Goal: Information Seeking & Learning: Find specific fact

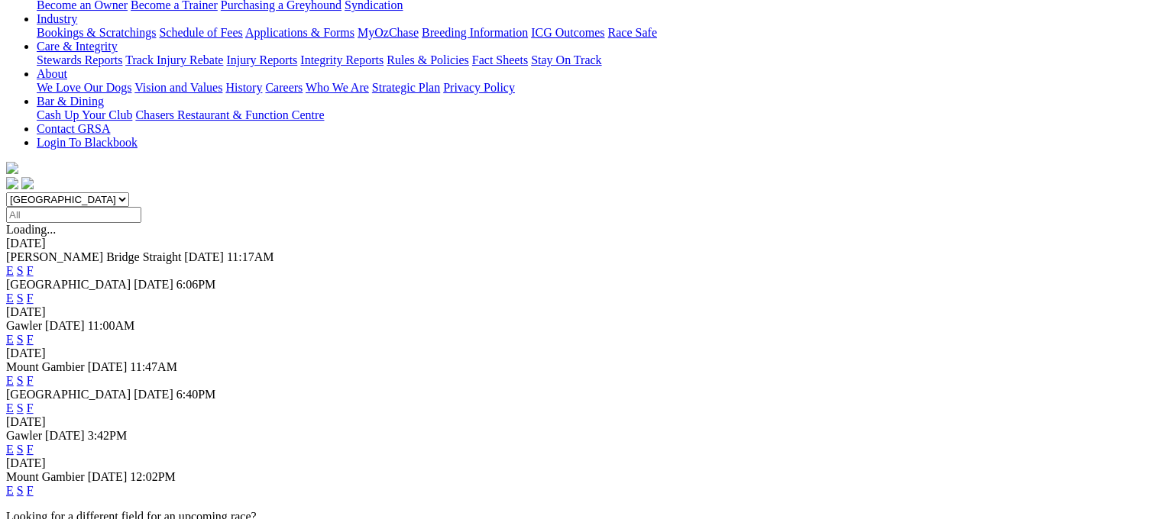
scroll to position [336, 0]
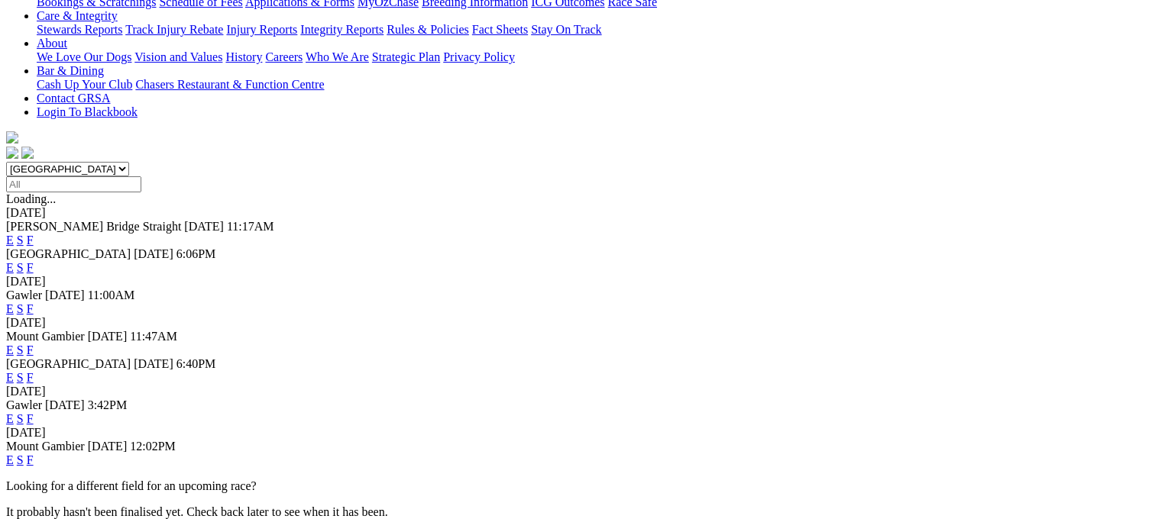
click at [34, 344] on link "F" at bounding box center [30, 350] width 7 height 13
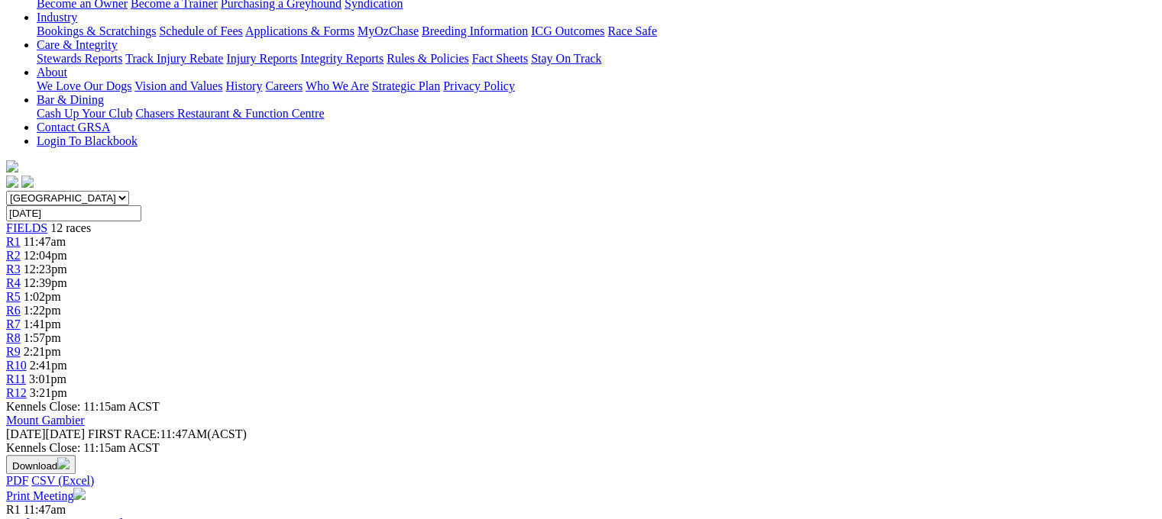
scroll to position [305, 0]
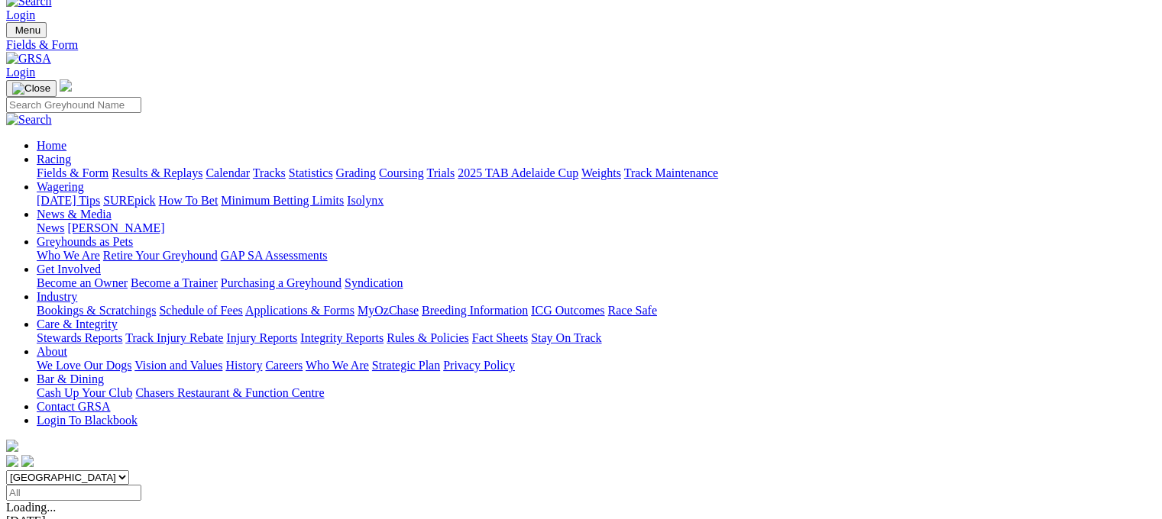
scroll to position [31, 0]
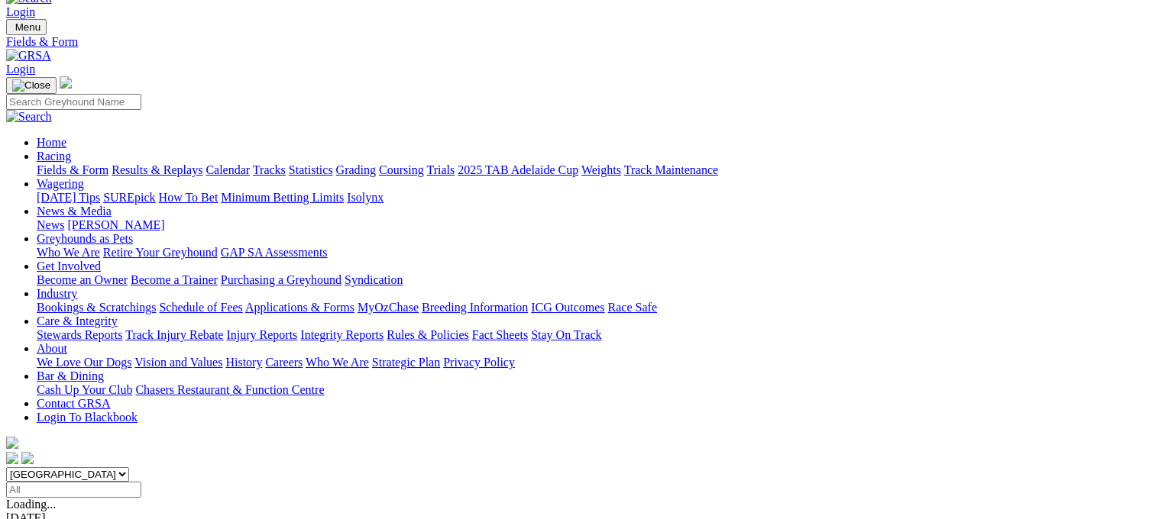
click at [176, 163] on link "Results & Replays" at bounding box center [157, 169] width 91 height 13
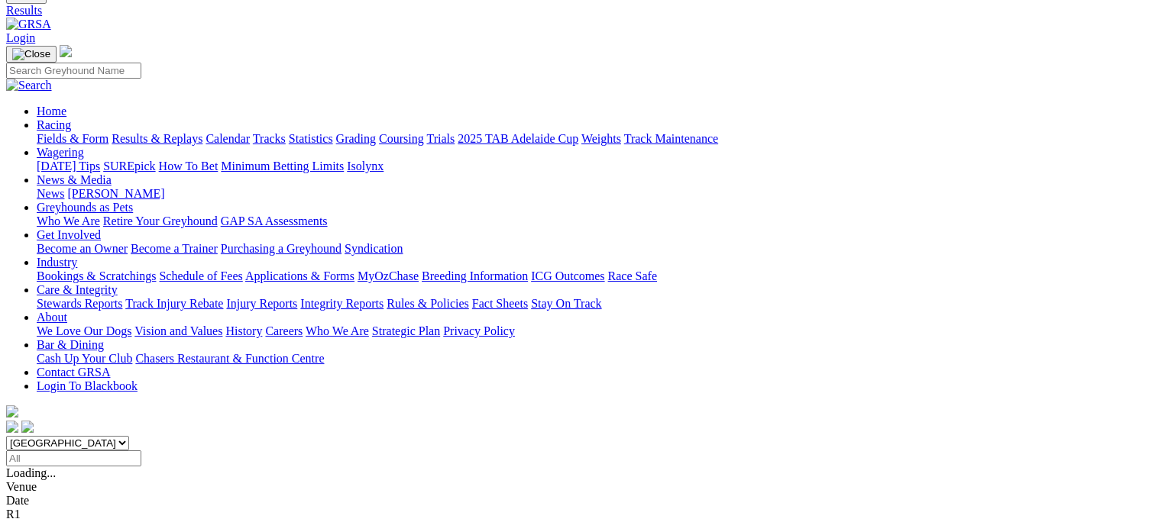
scroll to position [63, 0]
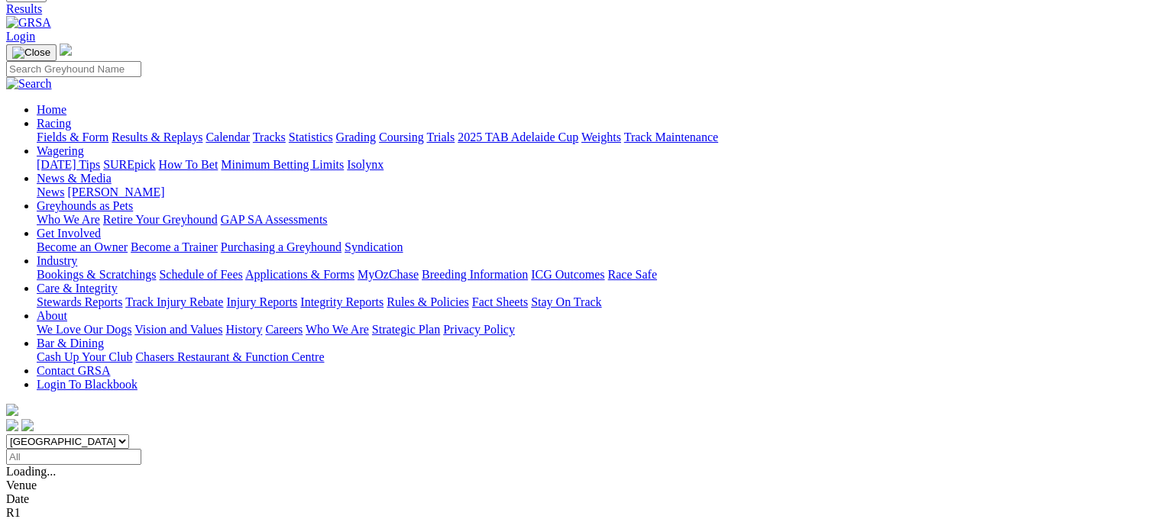
click at [141, 449] on input "Select date" at bounding box center [73, 457] width 135 height 16
type input "Sunday, 7 Sep 2025"
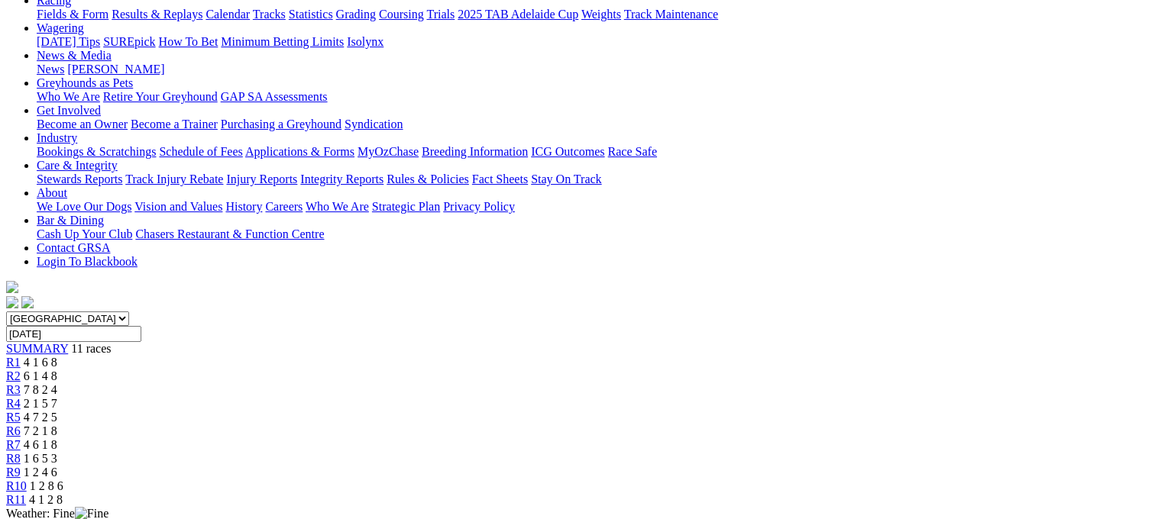
scroll to position [183, 0]
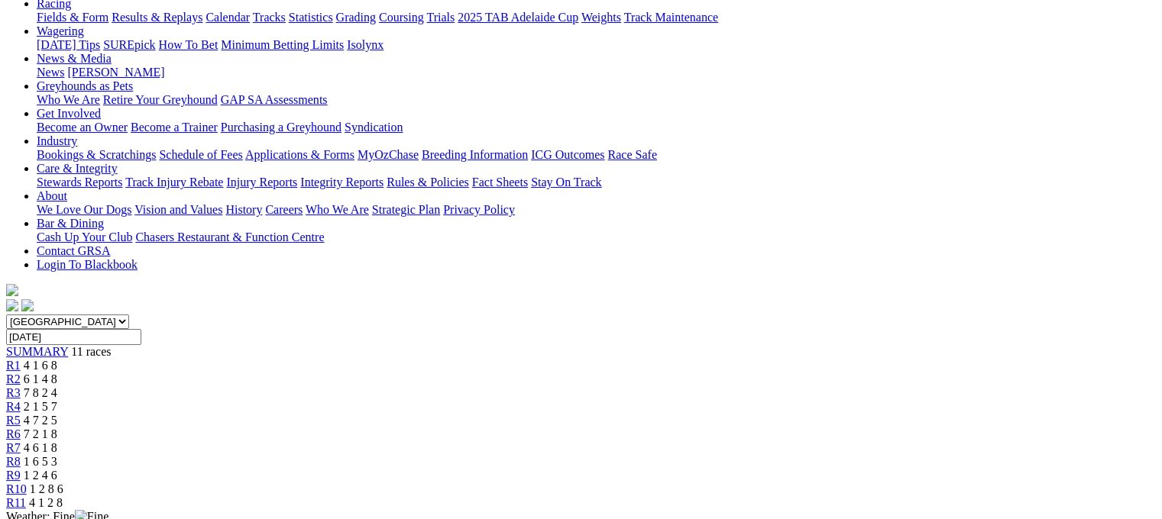
click at [57, 414] on span "4 7 2 5" at bounding box center [41, 420] width 34 height 13
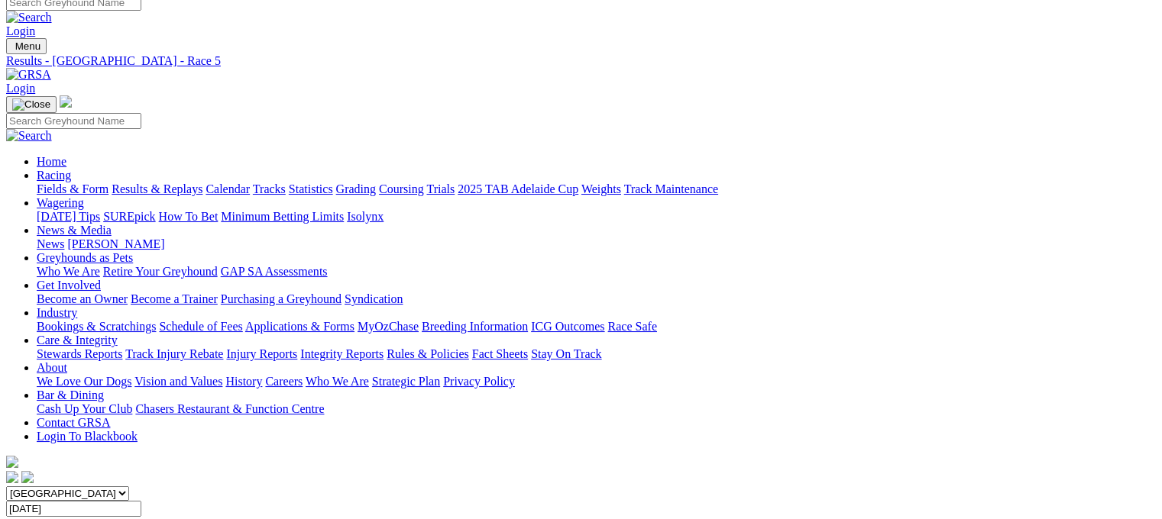
scroll to position [11, 0]
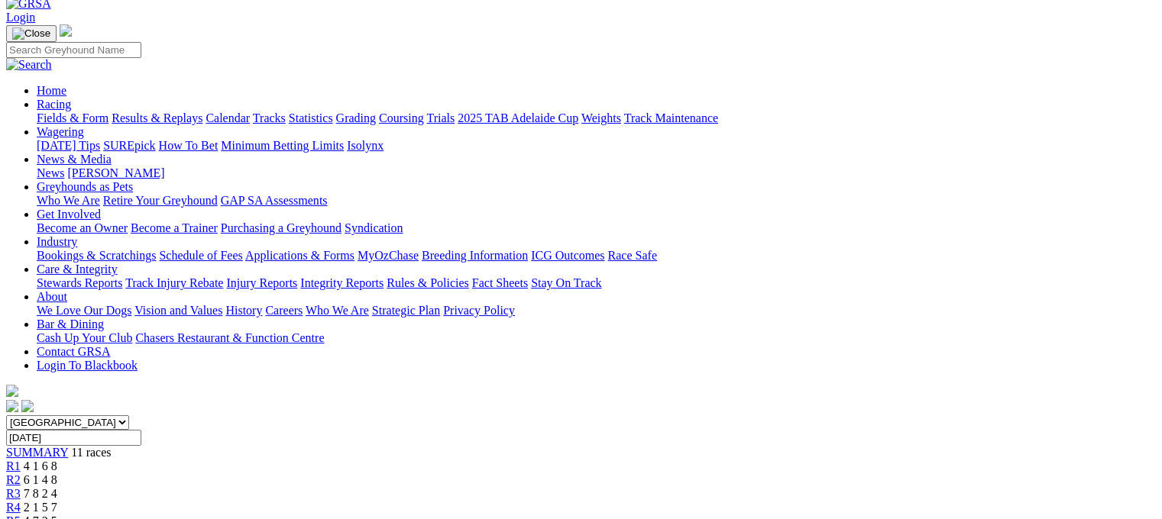
scroll to position [61, 0]
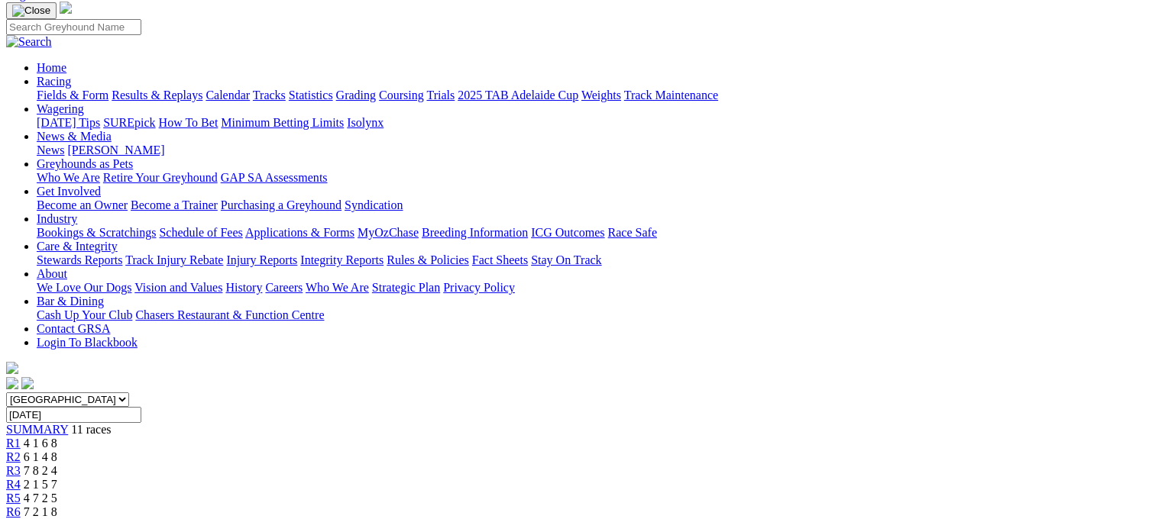
scroll to position [92, 0]
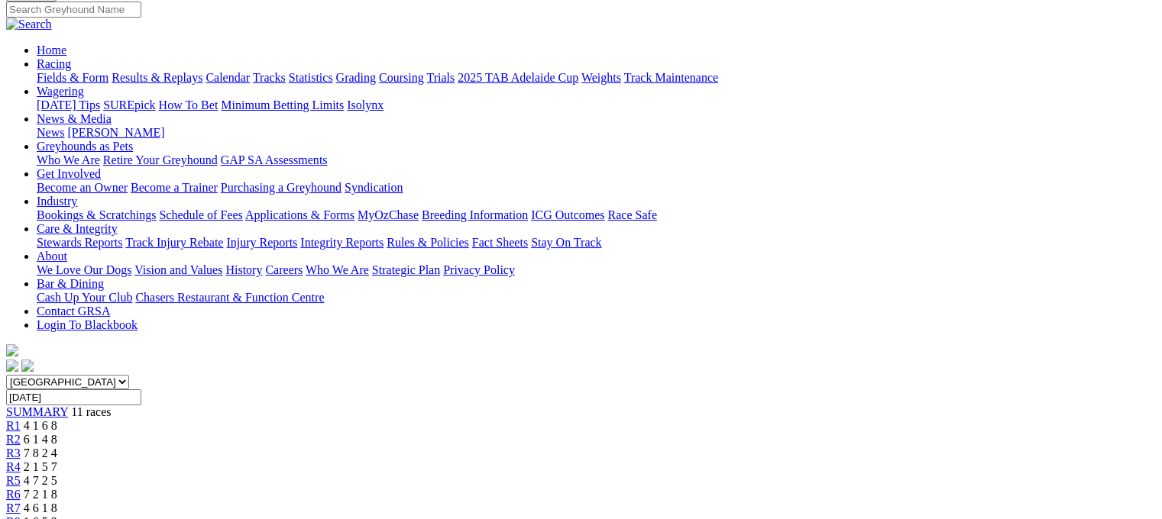
scroll to position [122, 0]
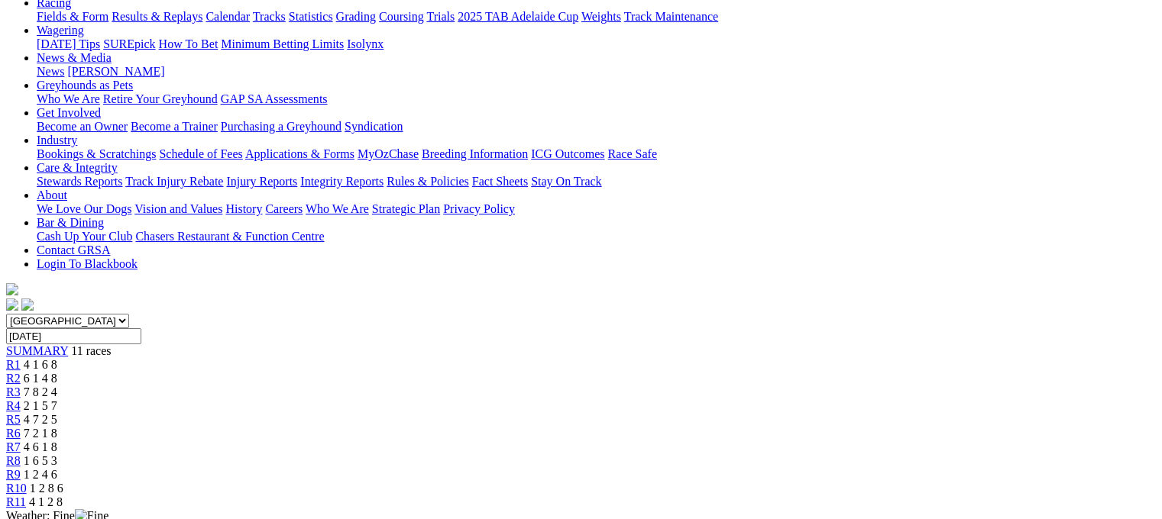
scroll to position [183, 0]
click at [21, 414] on link "R5" at bounding box center [13, 420] width 15 height 13
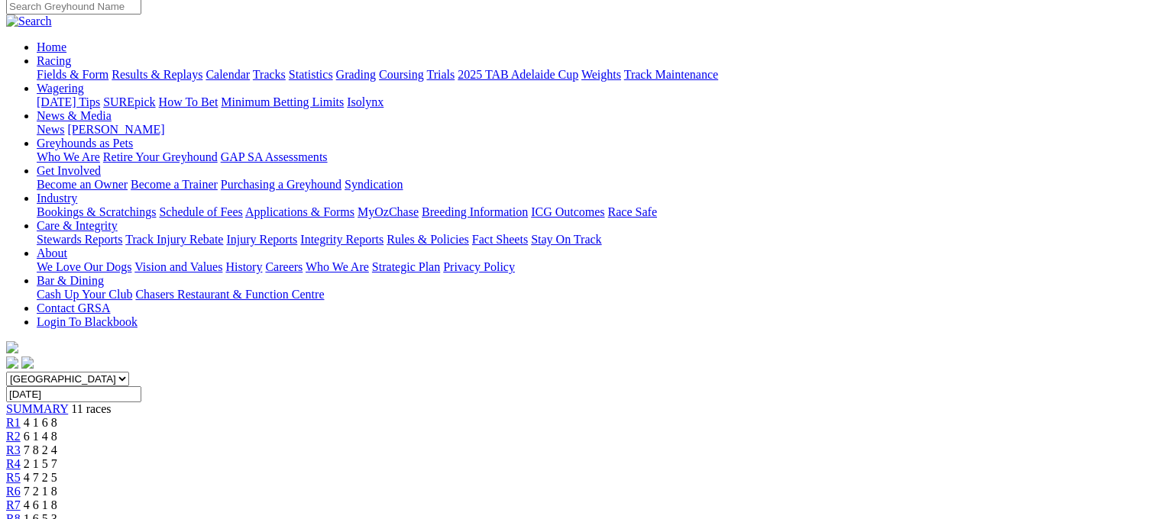
scroll to position [92, 0]
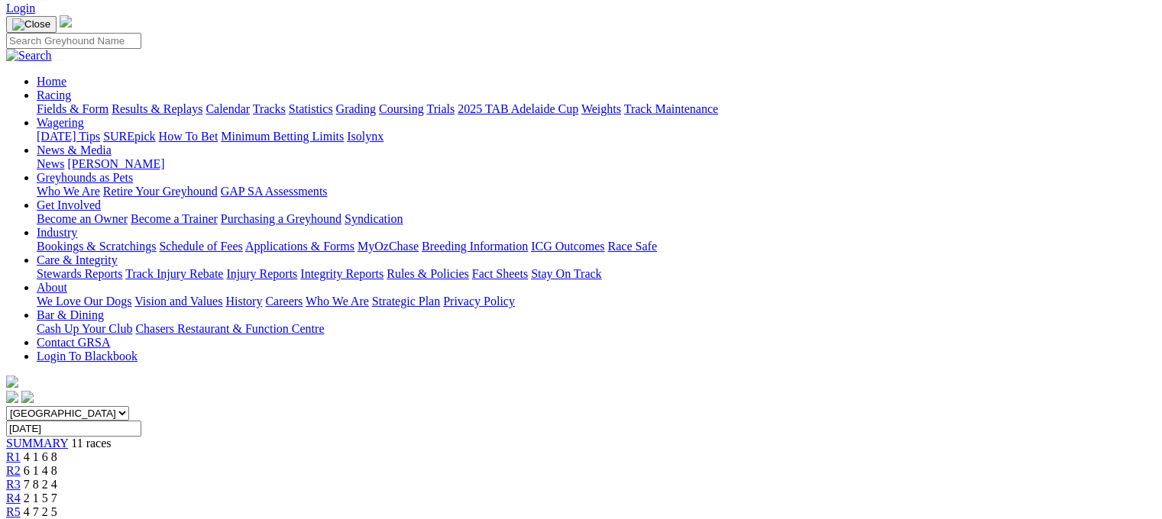
click at [21, 519] on span "R6" at bounding box center [13, 525] width 15 height 13
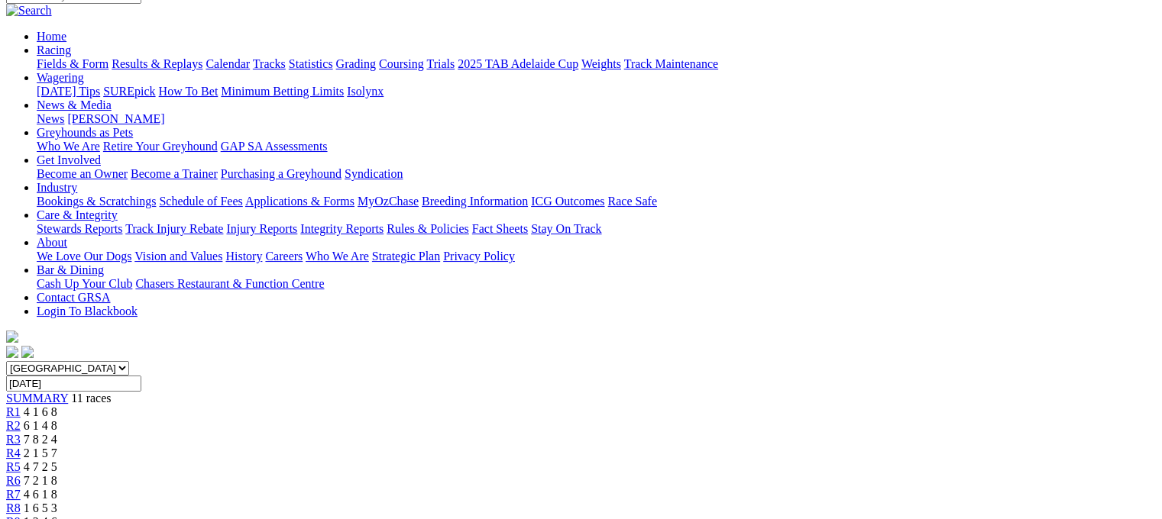
scroll to position [61, 0]
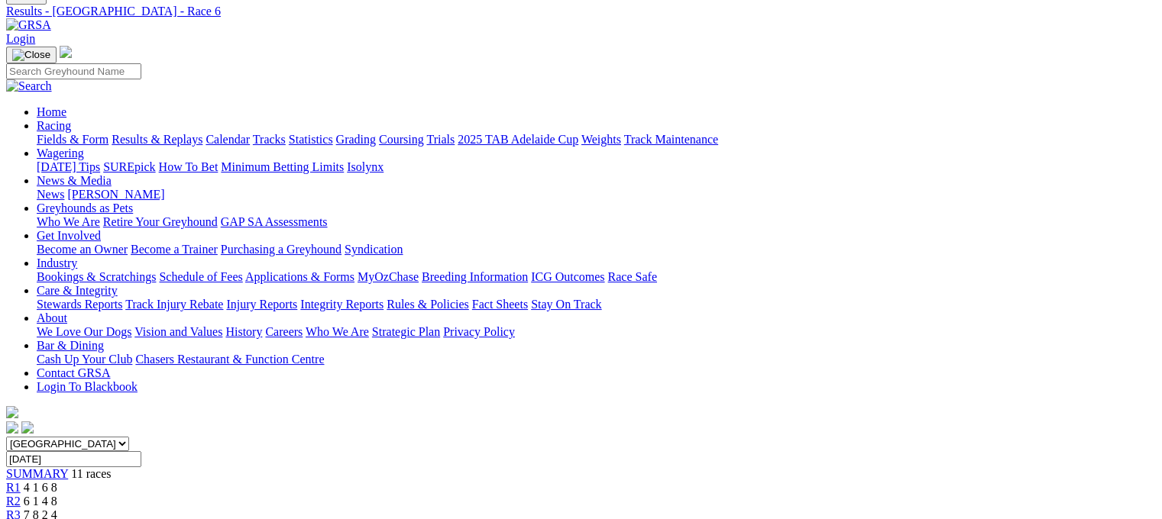
click at [21, 509] on span "R3" at bounding box center [13, 515] width 15 height 13
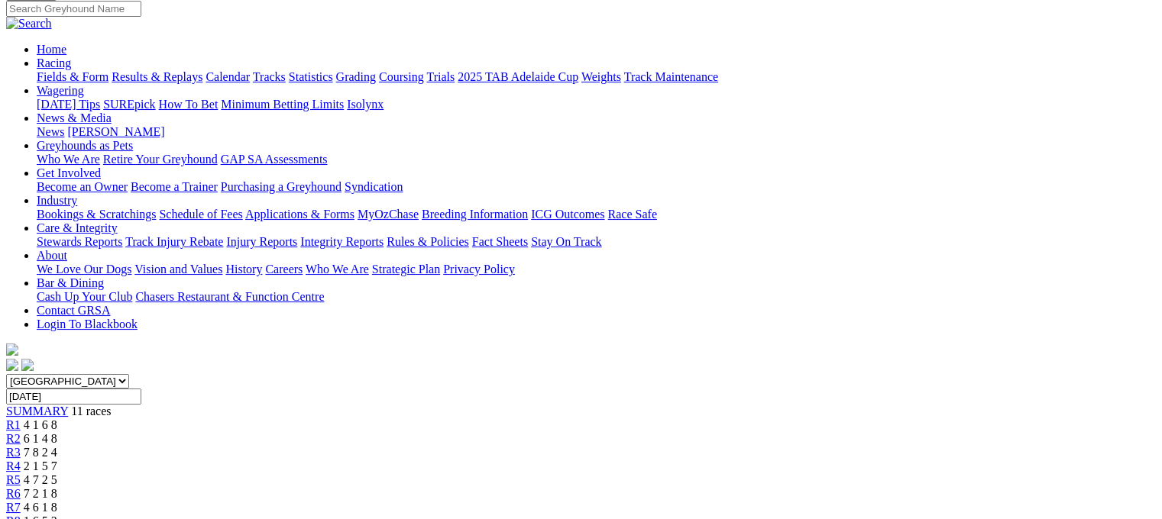
scroll to position [122, 0]
click at [57, 461] on span "2 1 5 7" at bounding box center [41, 467] width 34 height 13
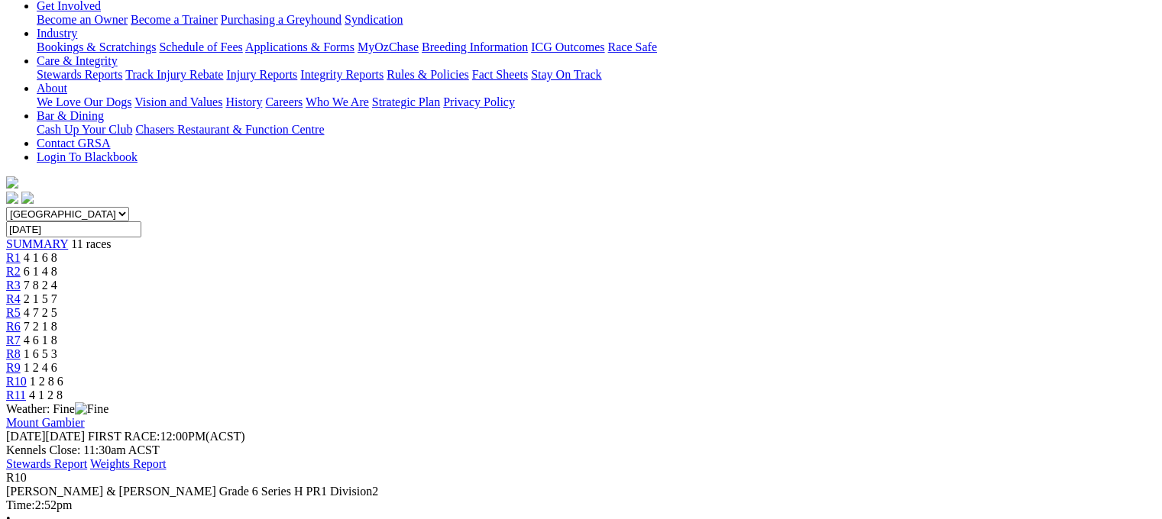
scroll to position [153, 0]
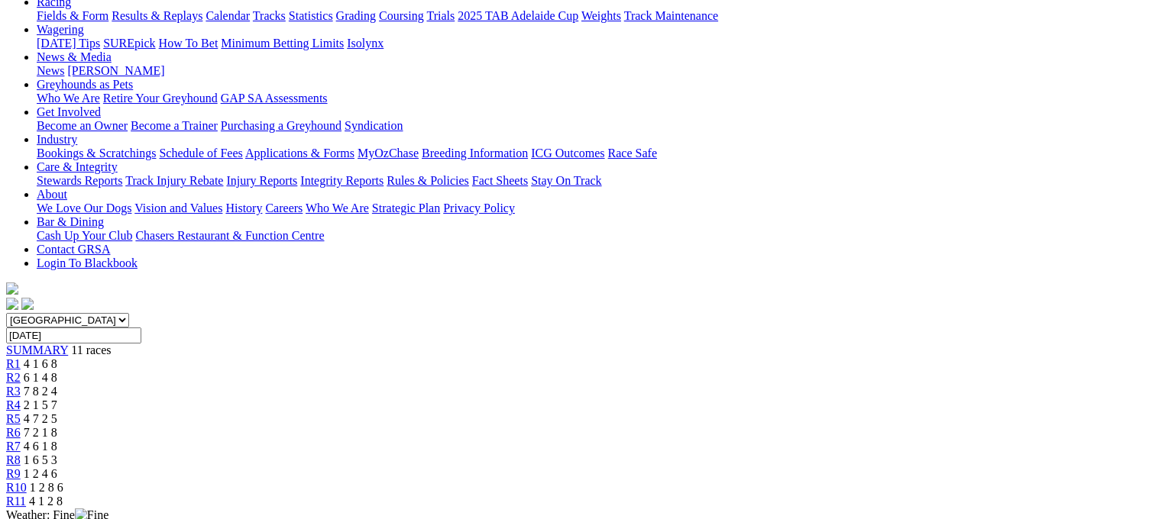
scroll to position [183, 0]
click at [57, 373] on span "6 1 4 8" at bounding box center [41, 379] width 34 height 13
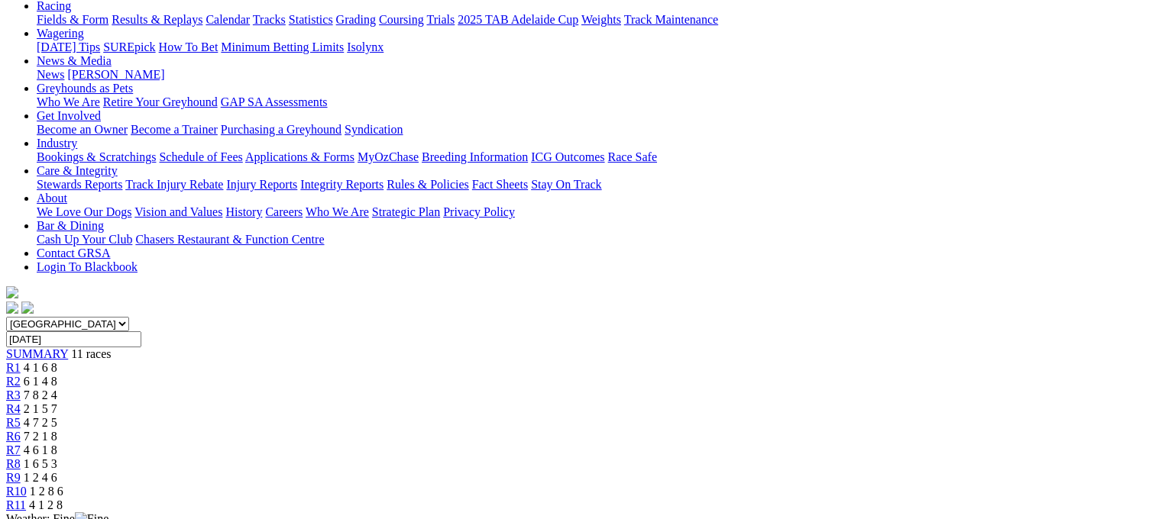
scroll to position [183, 0]
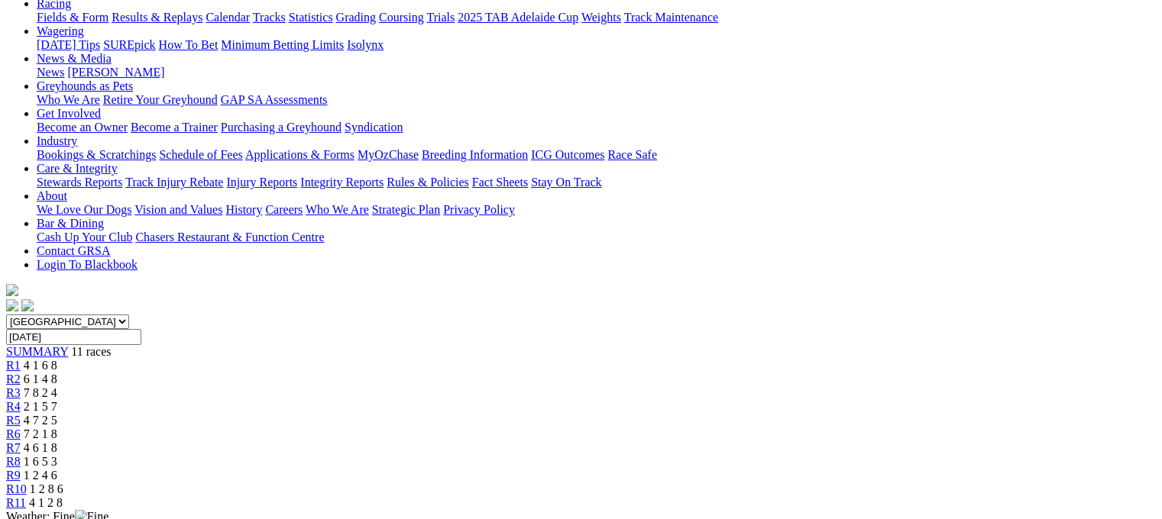
click at [21, 386] on span "R3" at bounding box center [13, 392] width 15 height 13
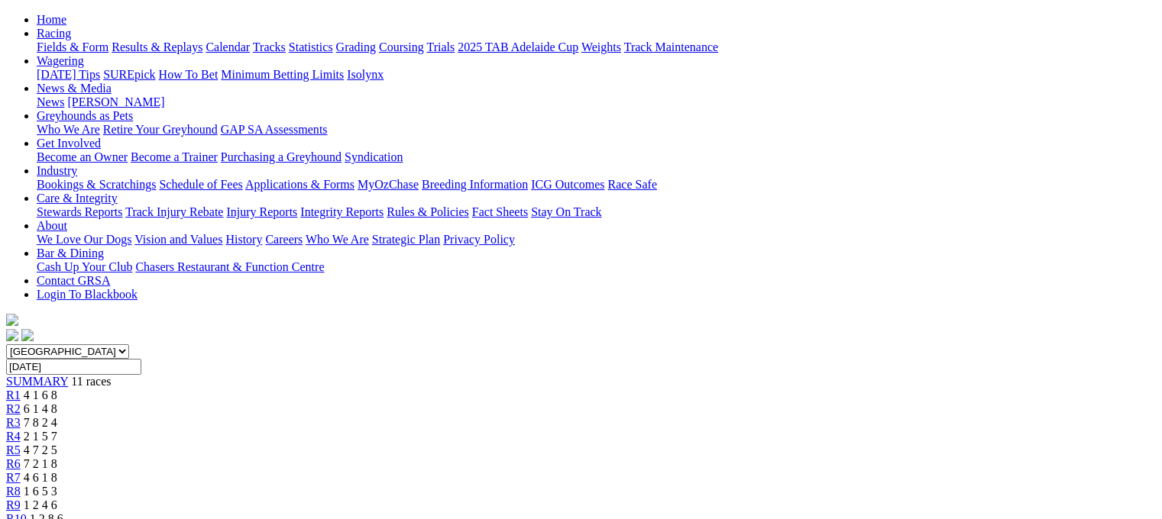
scroll to position [153, 0]
click at [57, 431] on span "2 1 5 7" at bounding box center [41, 437] width 34 height 13
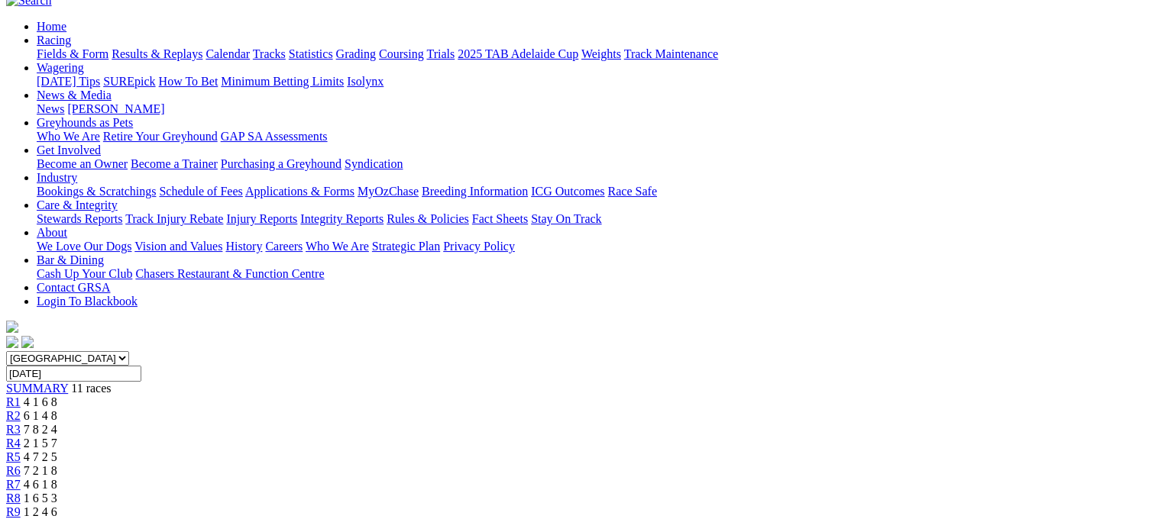
scroll to position [122, 0]
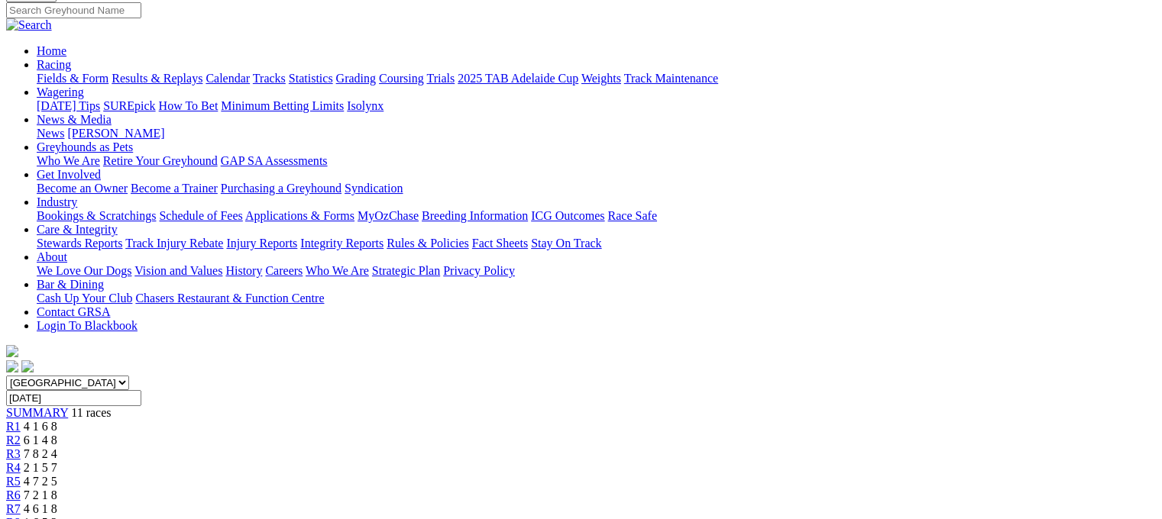
click at [21, 475] on link "R5" at bounding box center [13, 481] width 15 height 13
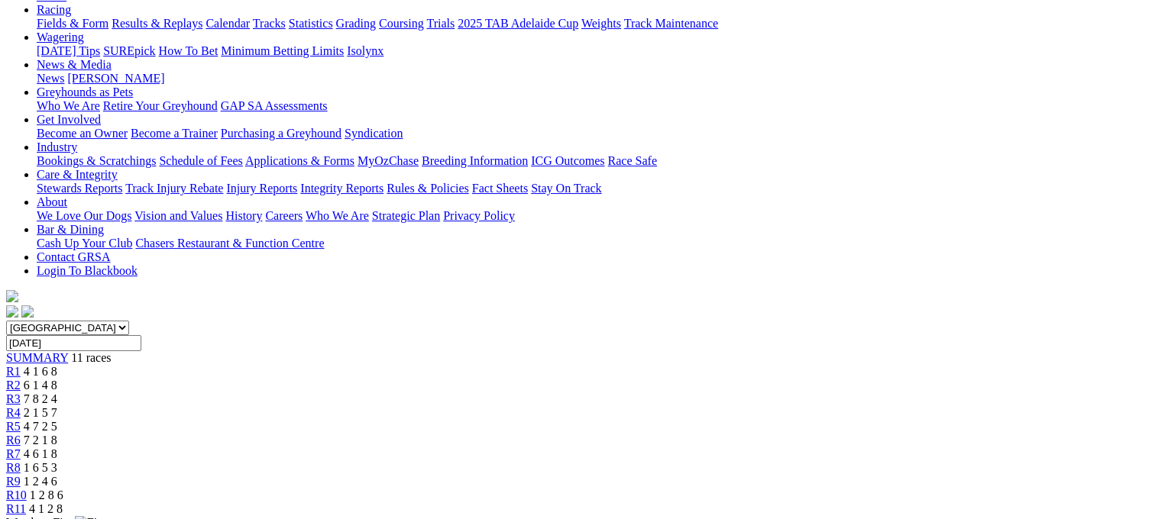
scroll to position [153, 0]
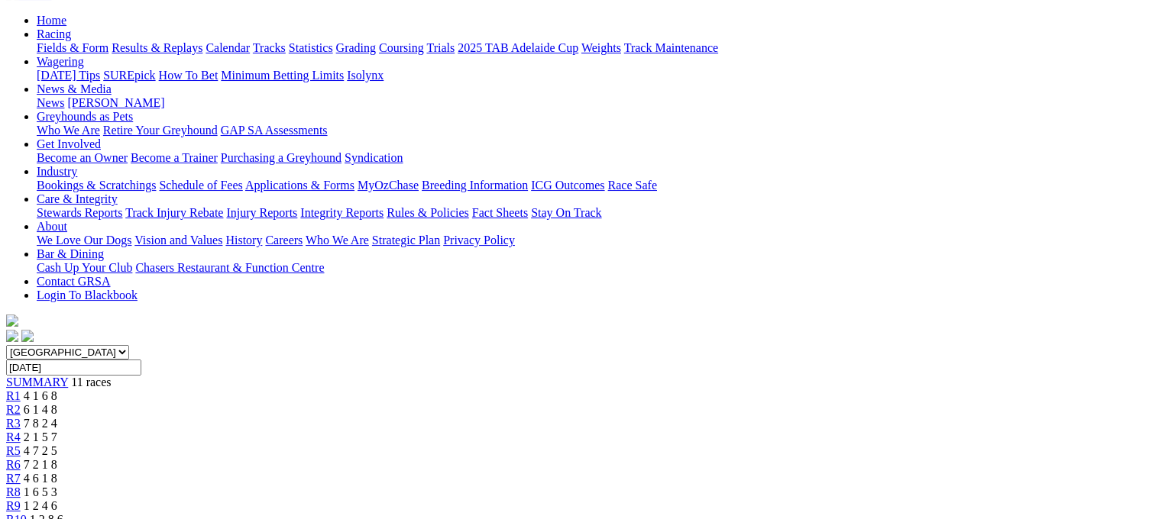
click at [624, 458] on div "R6 7 2 1 8" at bounding box center [580, 465] width 1149 height 14
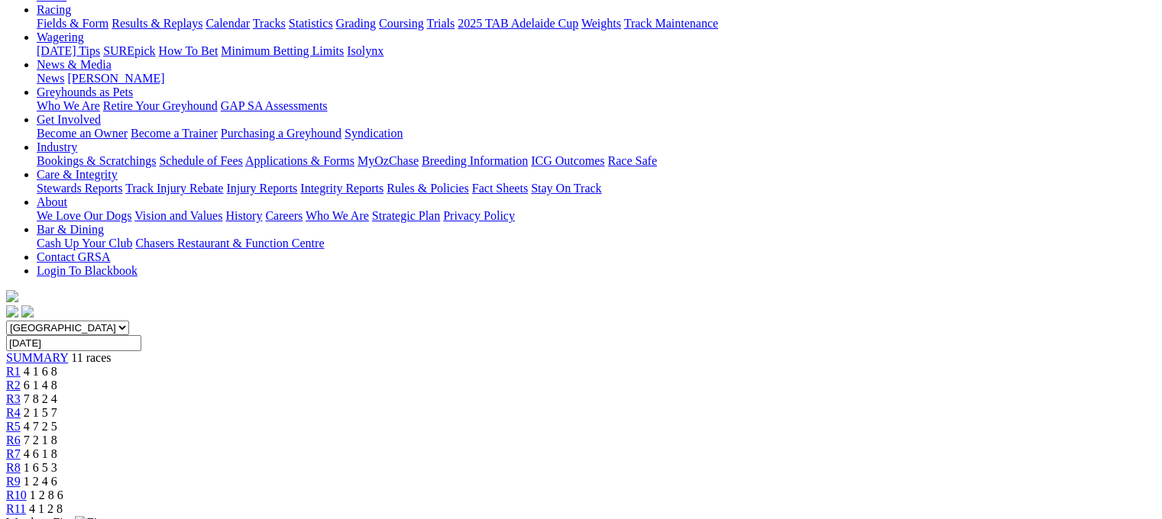
scroll to position [122, 0]
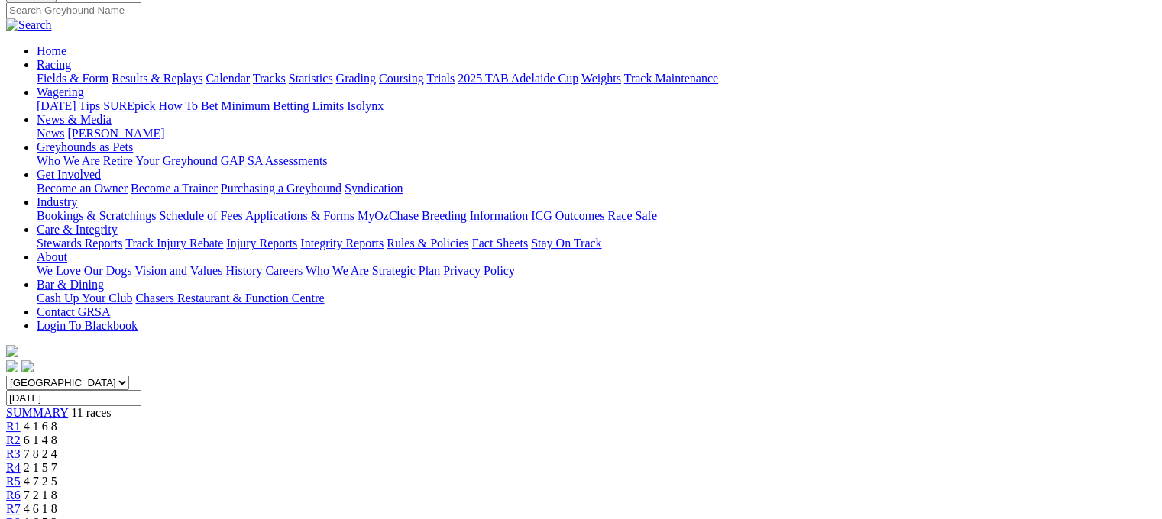
click at [21, 503] on span "R7" at bounding box center [13, 509] width 15 height 13
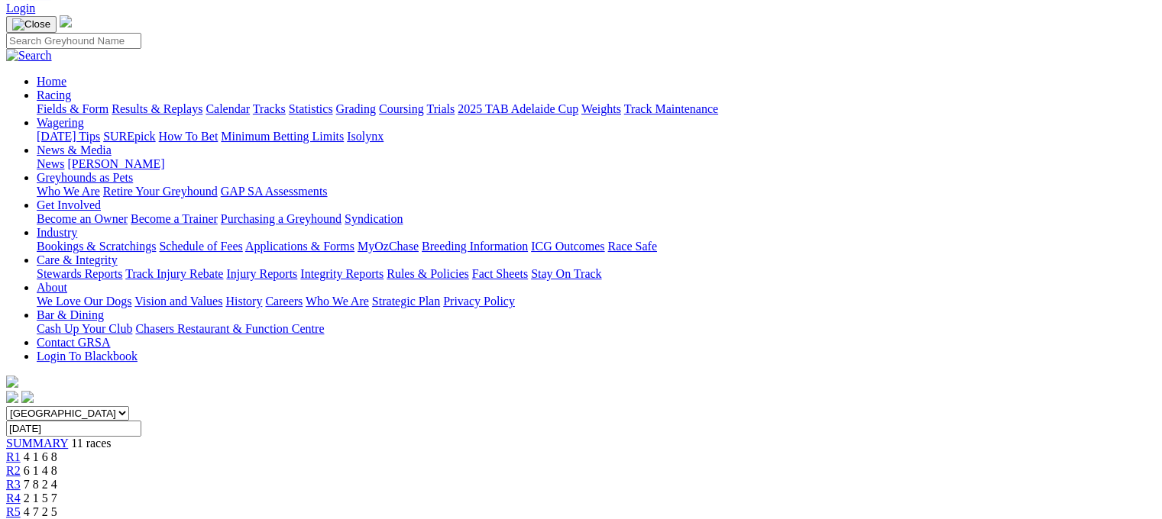
scroll to position [92, 0]
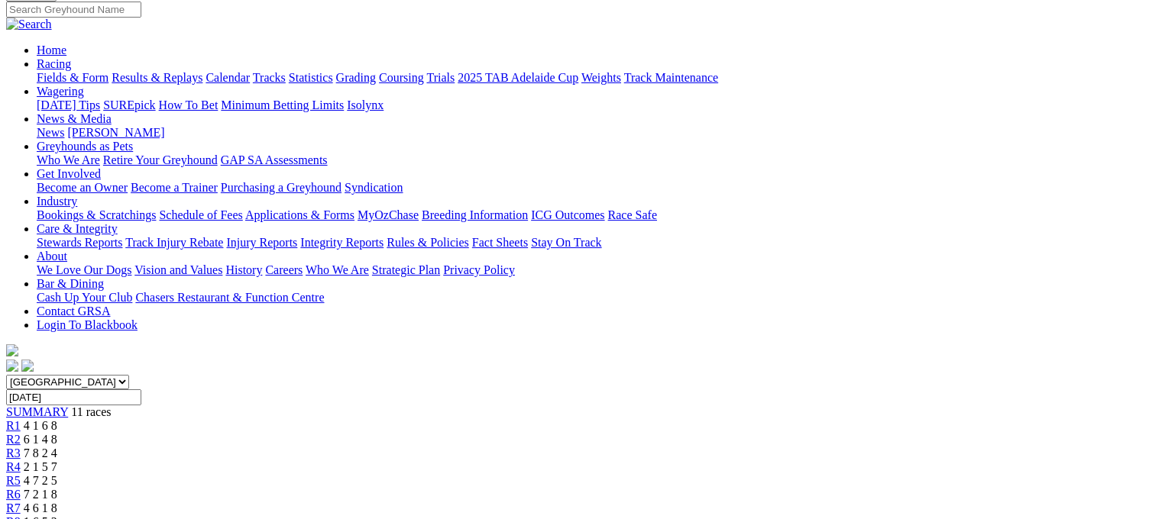
scroll to position [122, 0]
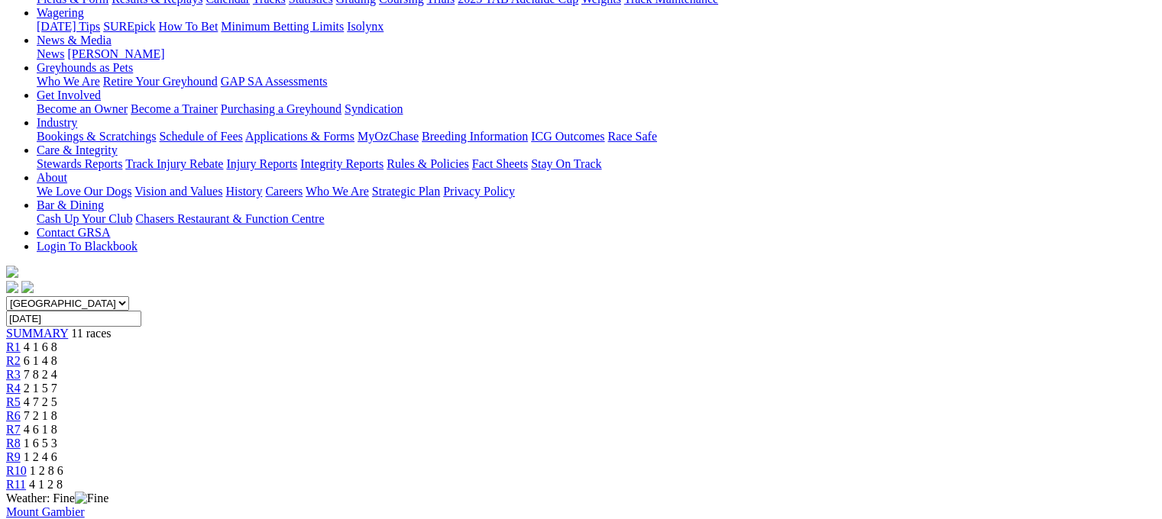
scroll to position [153, 0]
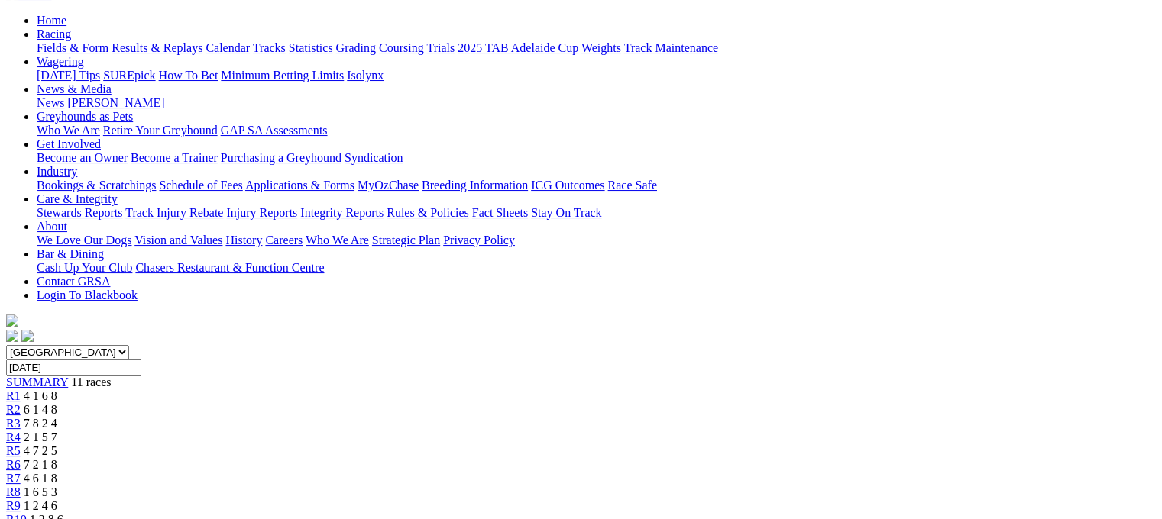
click at [63, 513] on span "1 2 8 6" at bounding box center [47, 519] width 34 height 13
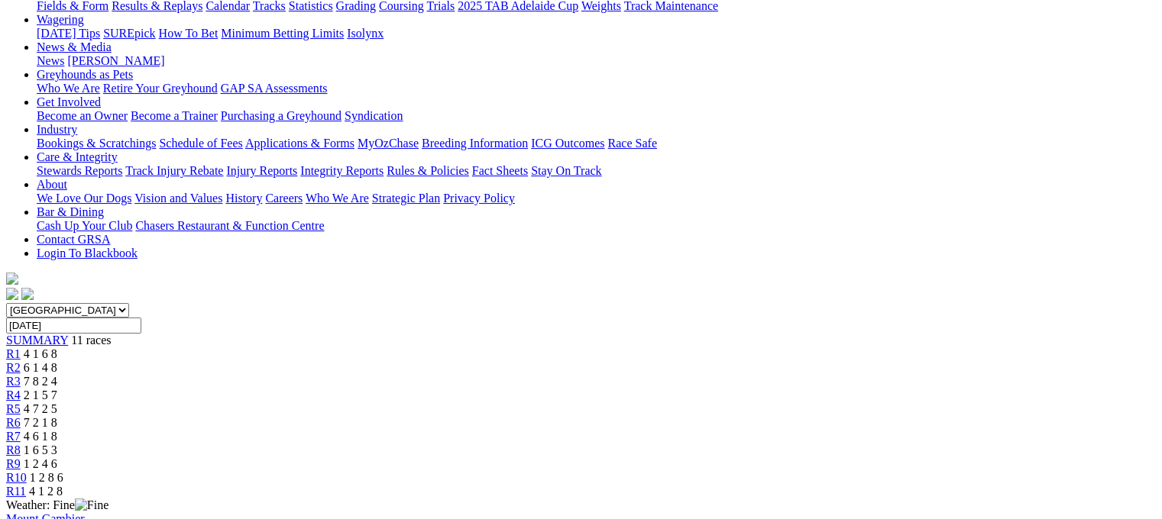
scroll to position [183, 0]
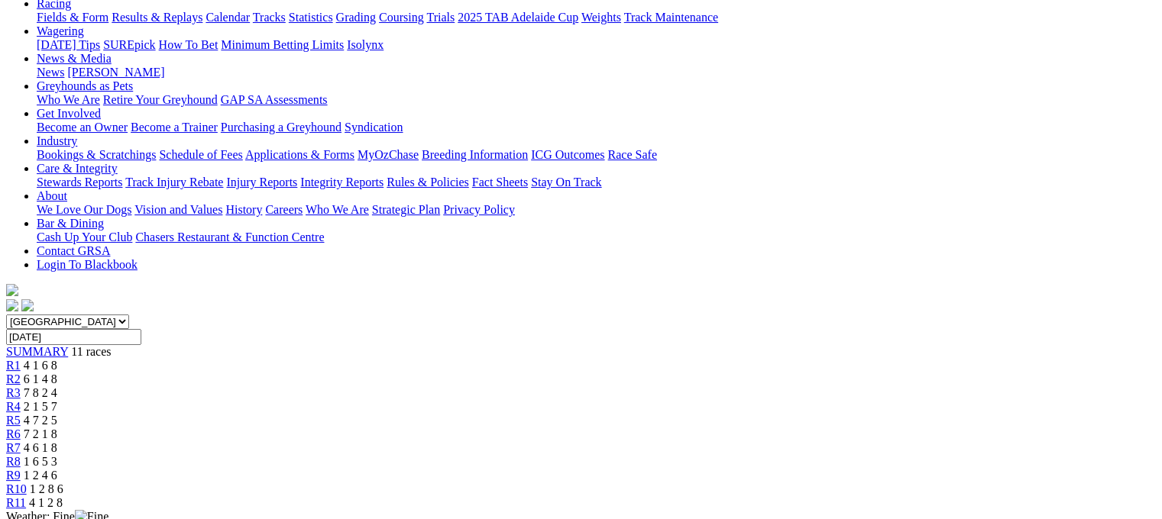
click at [26, 496] on span "R11" at bounding box center [16, 502] width 20 height 13
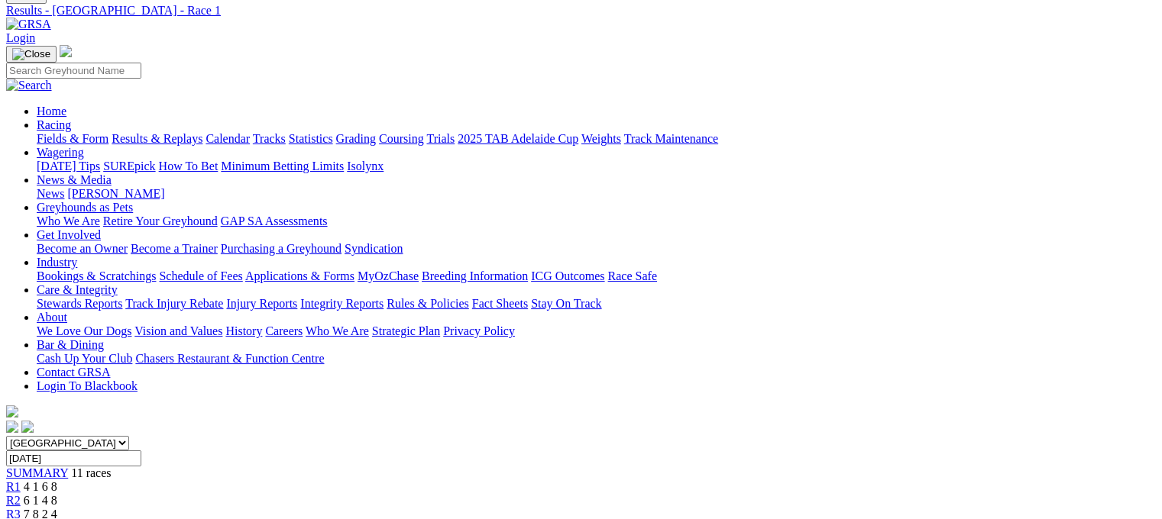
scroll to position [61, 0]
click at [21, 495] on span "R2" at bounding box center [13, 501] width 15 height 13
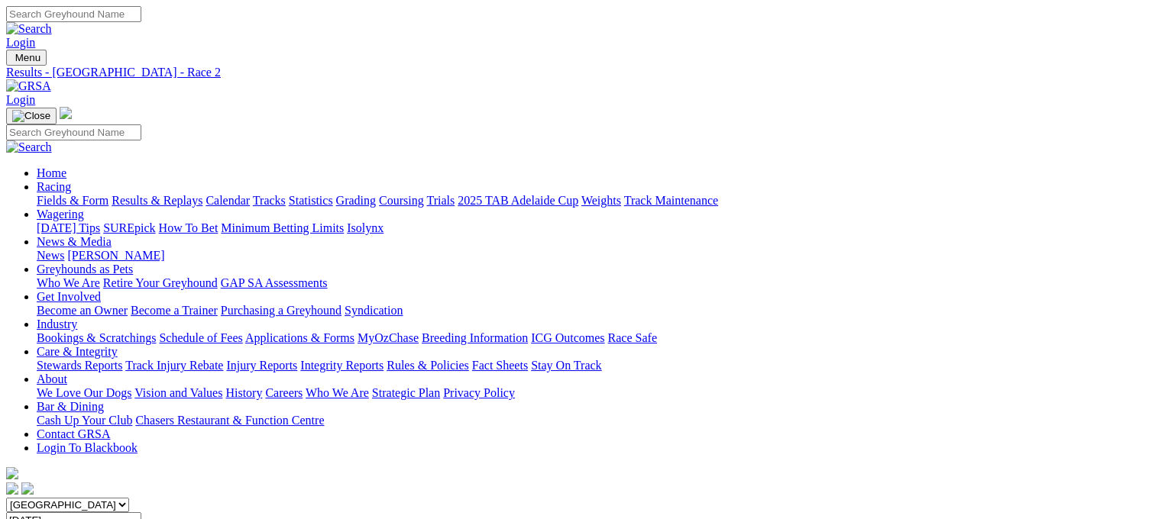
click at [182, 194] on link "Results & Replays" at bounding box center [157, 200] width 91 height 13
click at [141, 512] on input "Select date" at bounding box center [73, 520] width 135 height 16
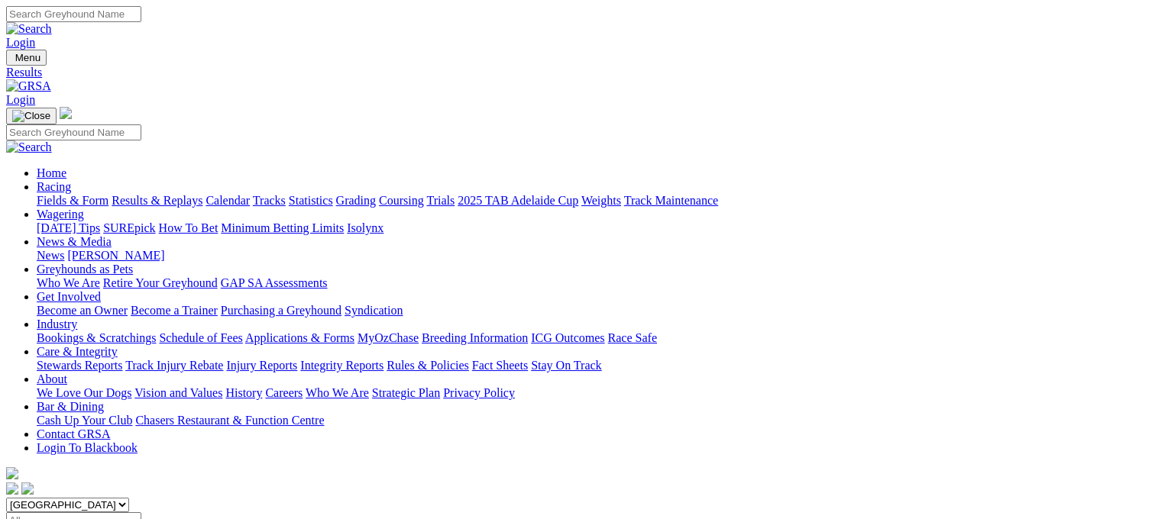
type input "[DATE]"
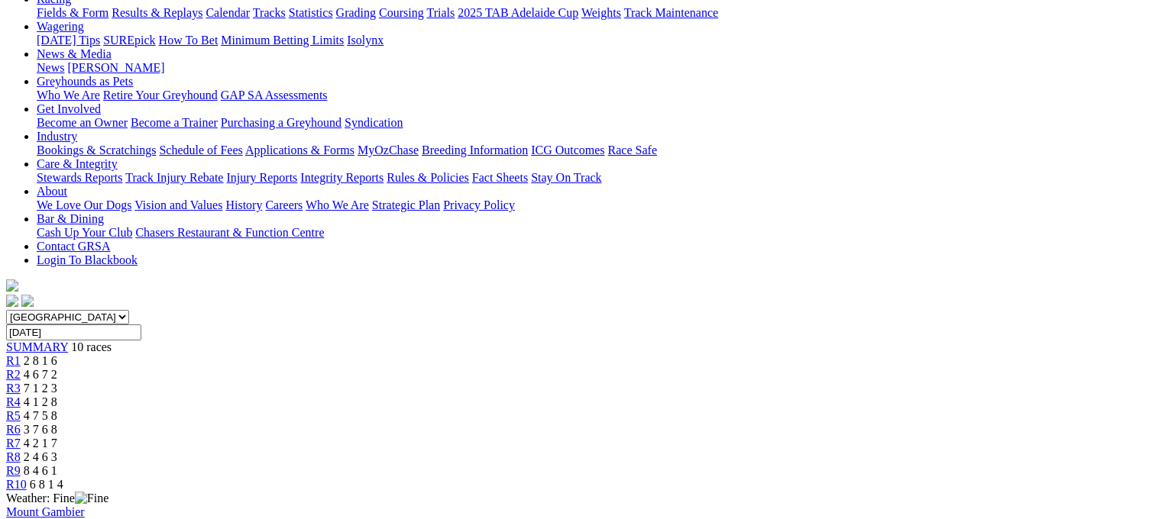
scroll to position [153, 0]
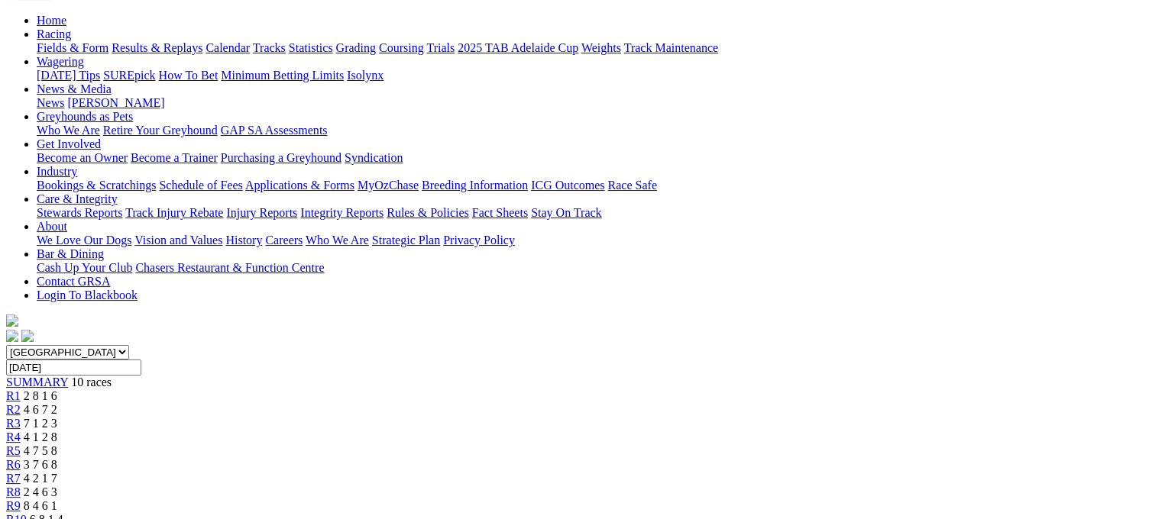
click at [21, 444] on link "R5" at bounding box center [13, 450] width 15 height 13
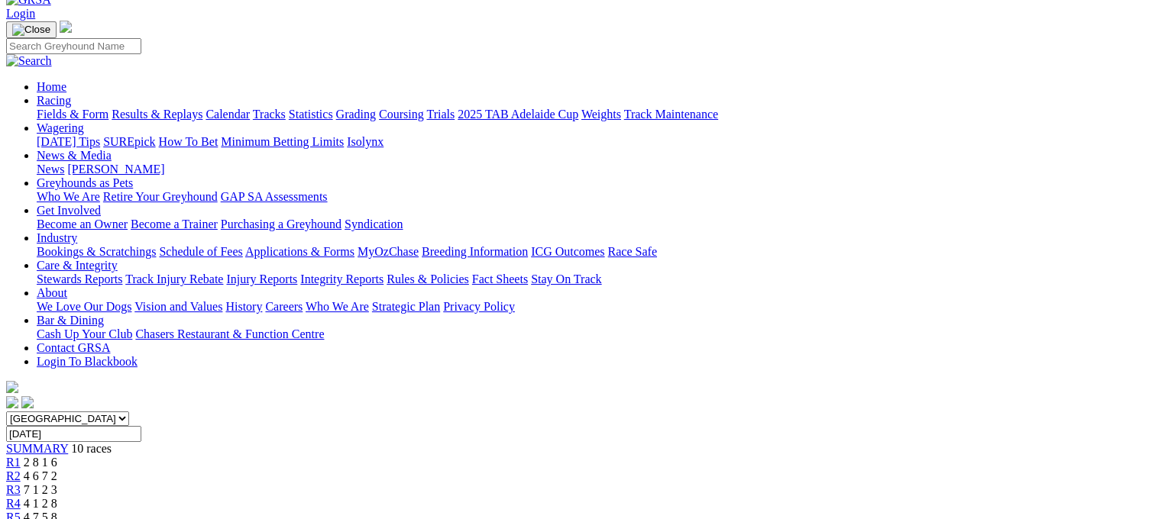
scroll to position [31, 0]
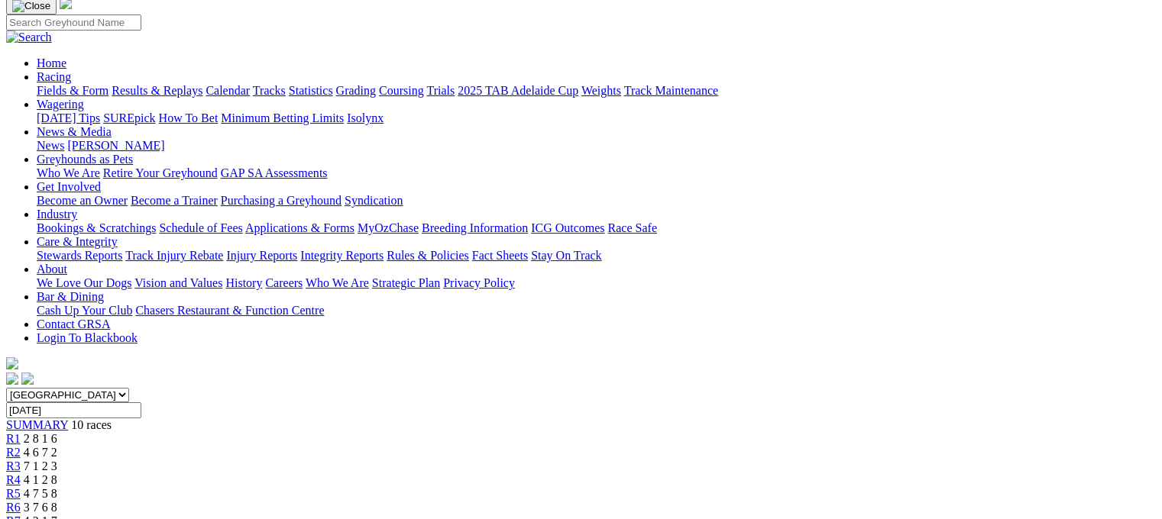
scroll to position [61, 0]
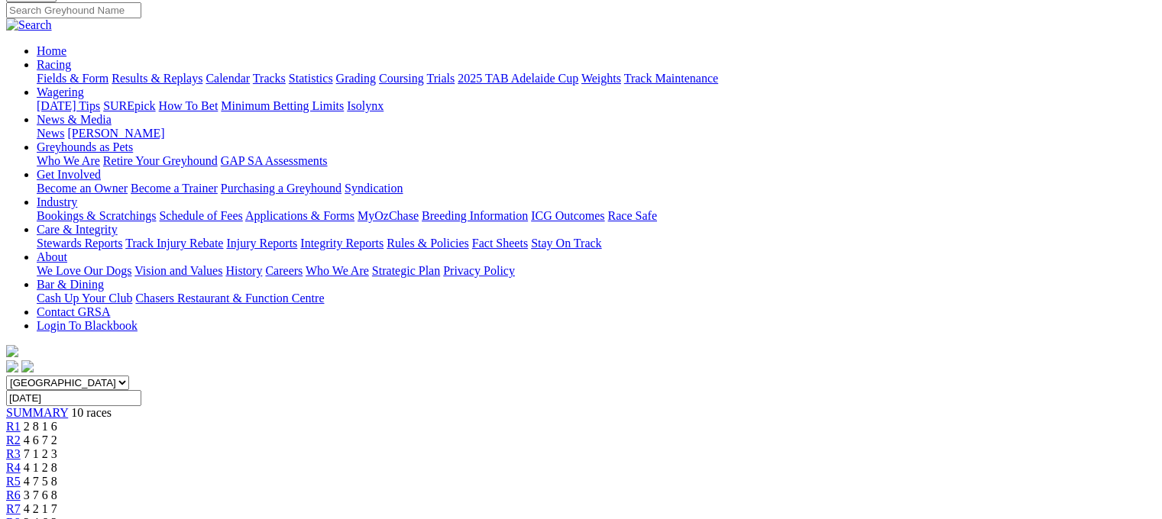
scroll to position [121, 0]
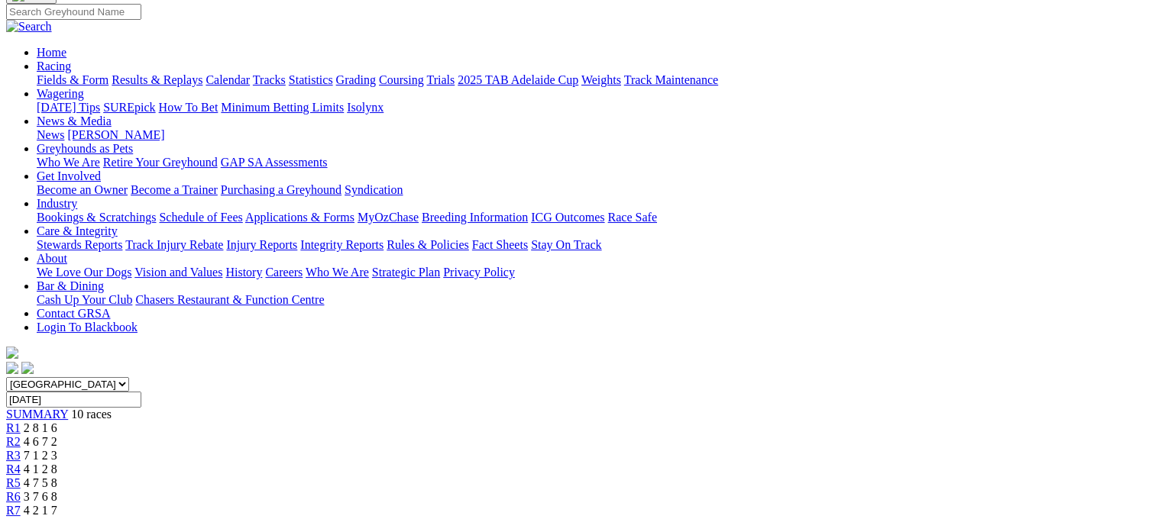
click at [21, 518] on link "R8" at bounding box center [13, 524] width 15 height 13
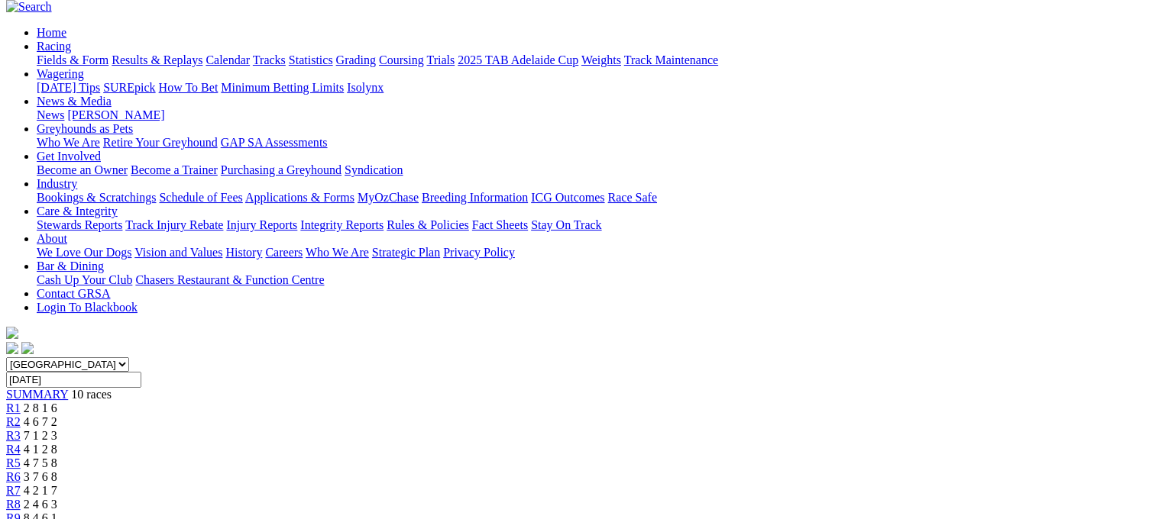
scroll to position [92, 0]
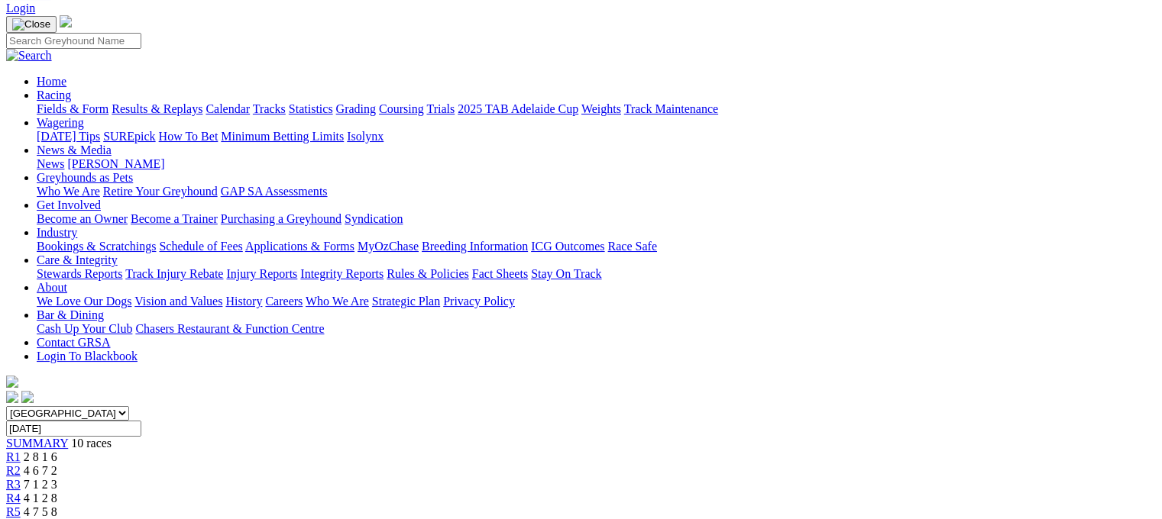
click at [21, 492] on link "R4" at bounding box center [13, 498] width 15 height 13
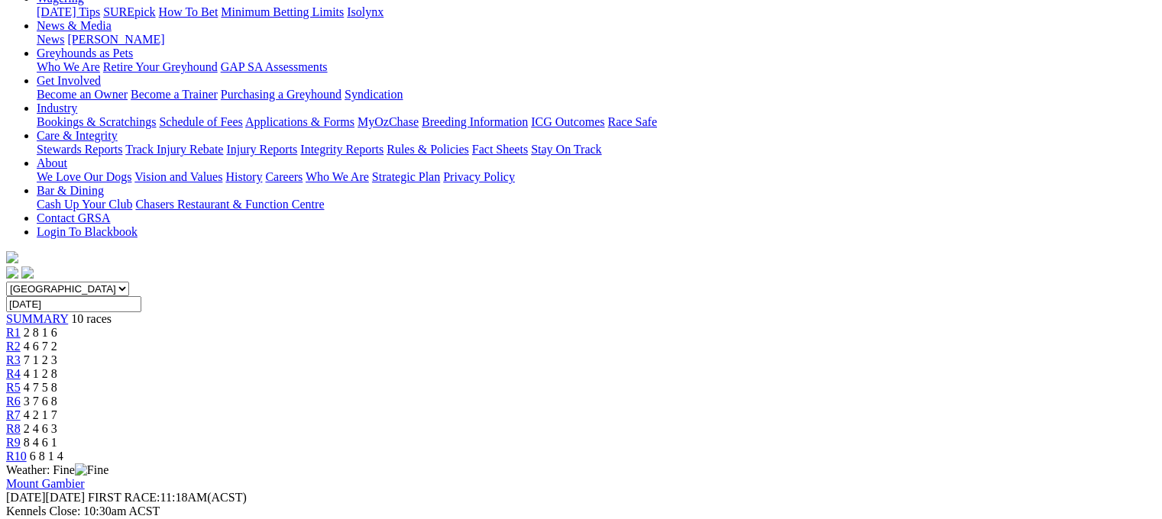
scroll to position [214, 0]
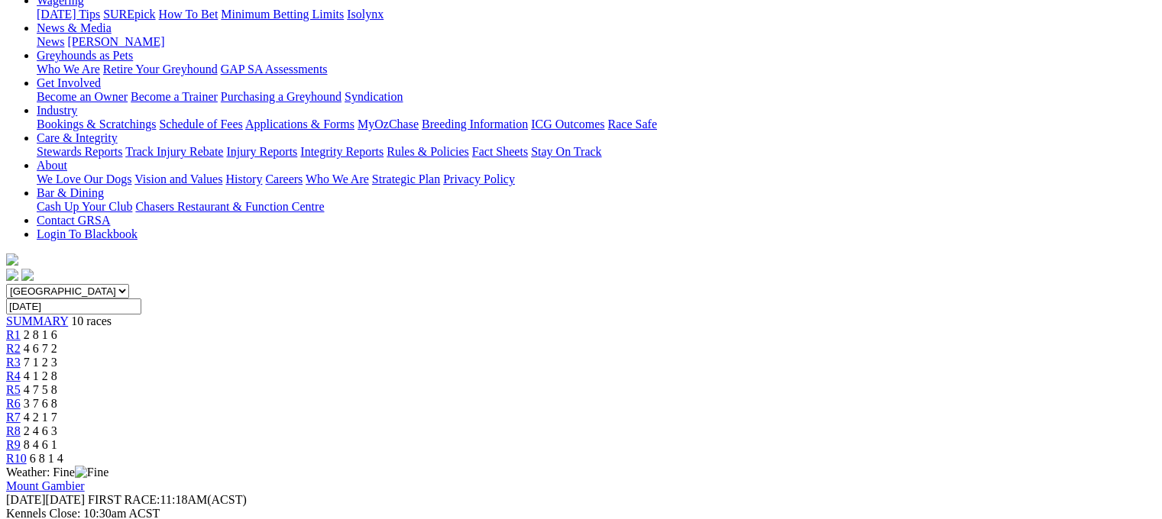
click at [21, 356] on span "R3" at bounding box center [13, 362] width 15 height 13
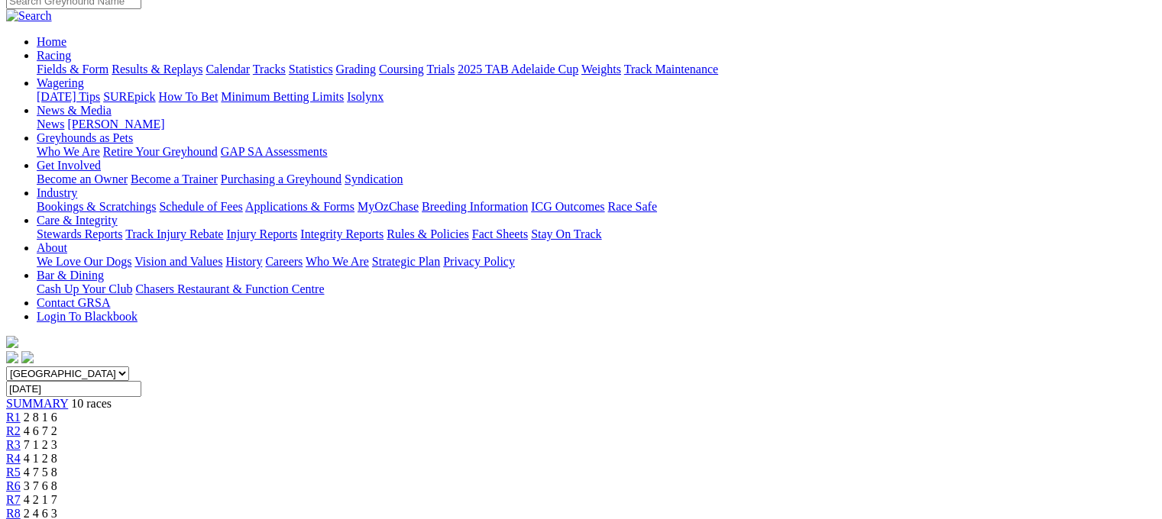
scroll to position [122, 0]
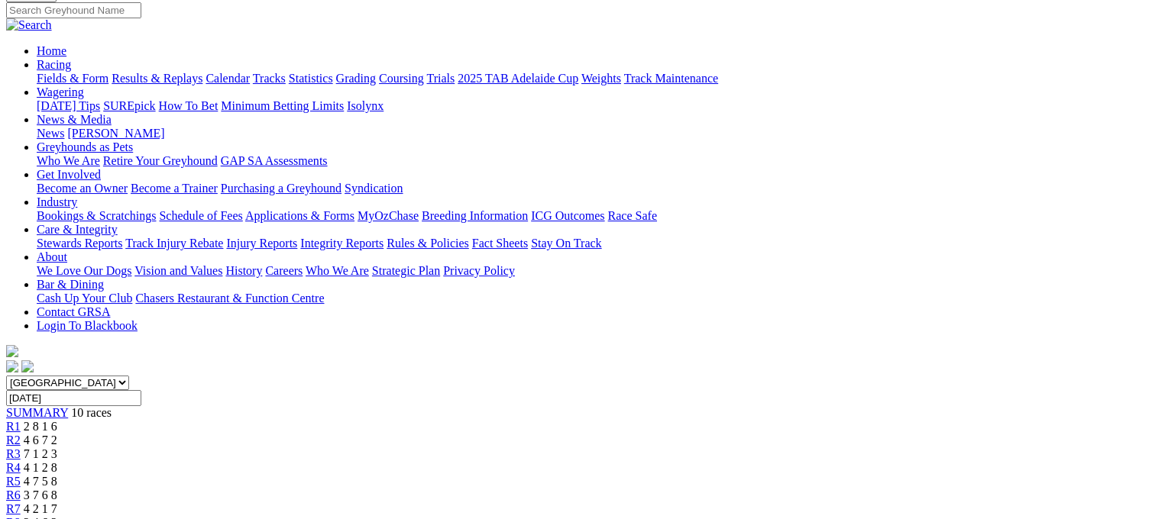
click at [57, 489] on span "3 7 6 8" at bounding box center [41, 495] width 34 height 13
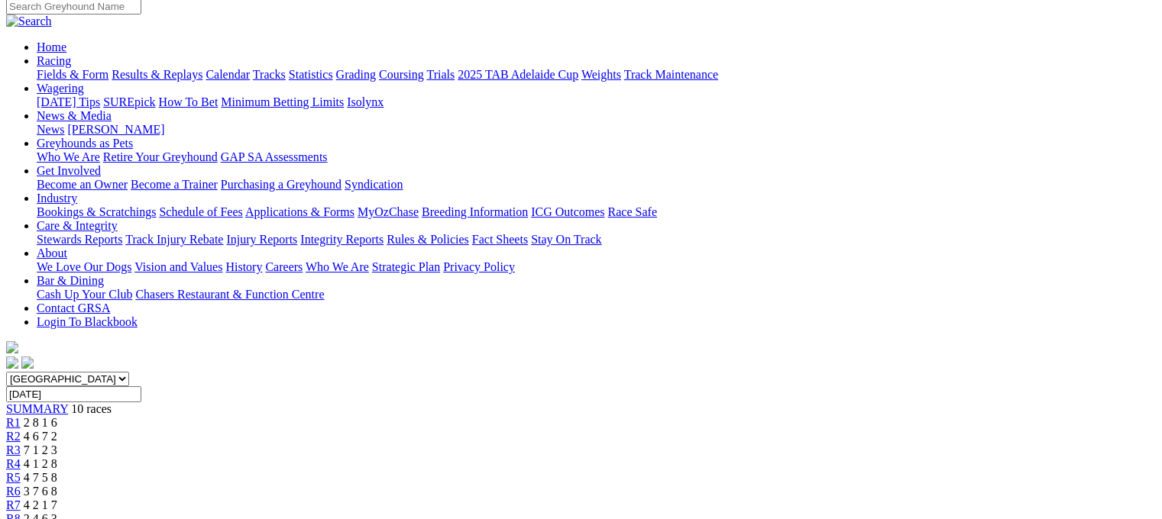
scroll to position [92, 0]
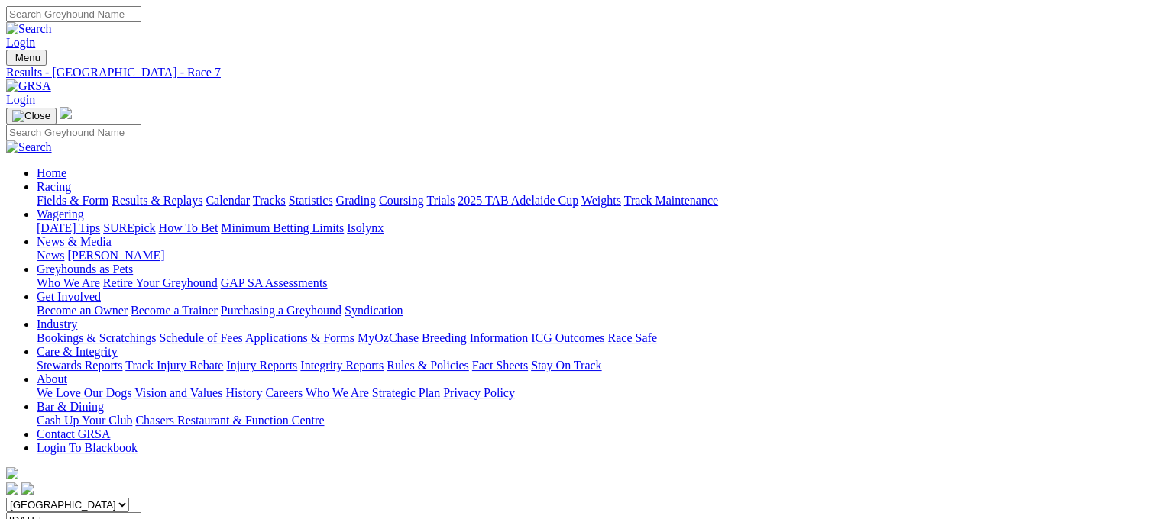
click at [193, 194] on link "Results & Replays" at bounding box center [157, 200] width 91 height 13
click at [141, 512] on input "Select date" at bounding box center [73, 520] width 135 height 16
type input "Thursday, 4 Sep 2025"
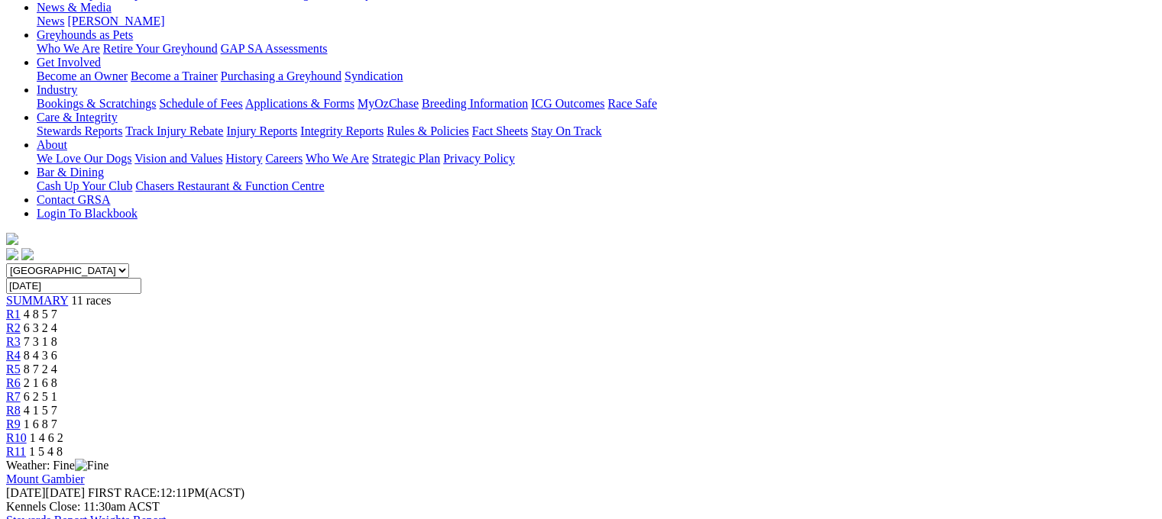
scroll to position [204, 0]
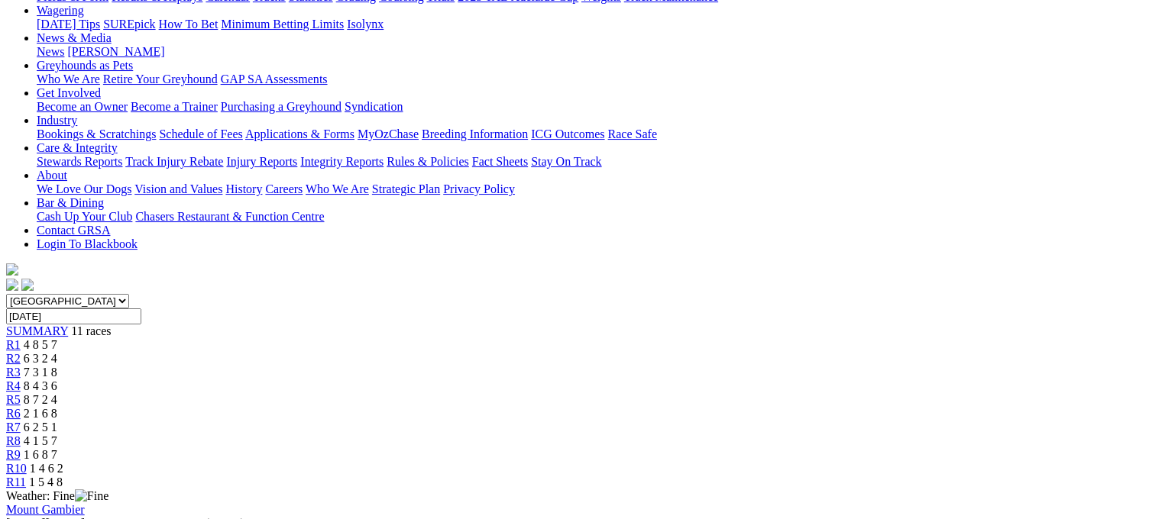
click at [565, 393] on div "R5 8 7 2 4" at bounding box center [580, 400] width 1149 height 14
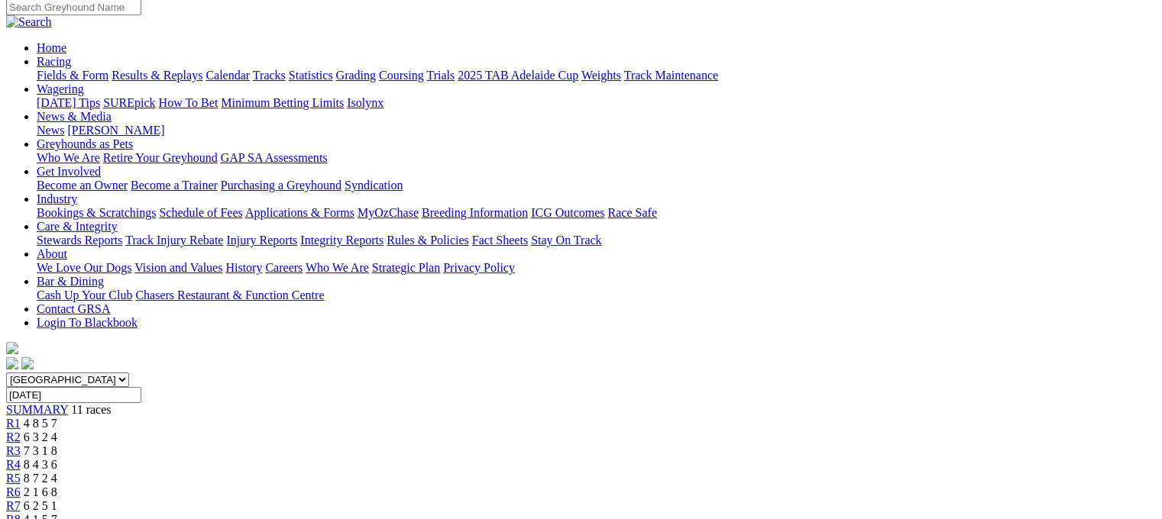
scroll to position [122, 0]
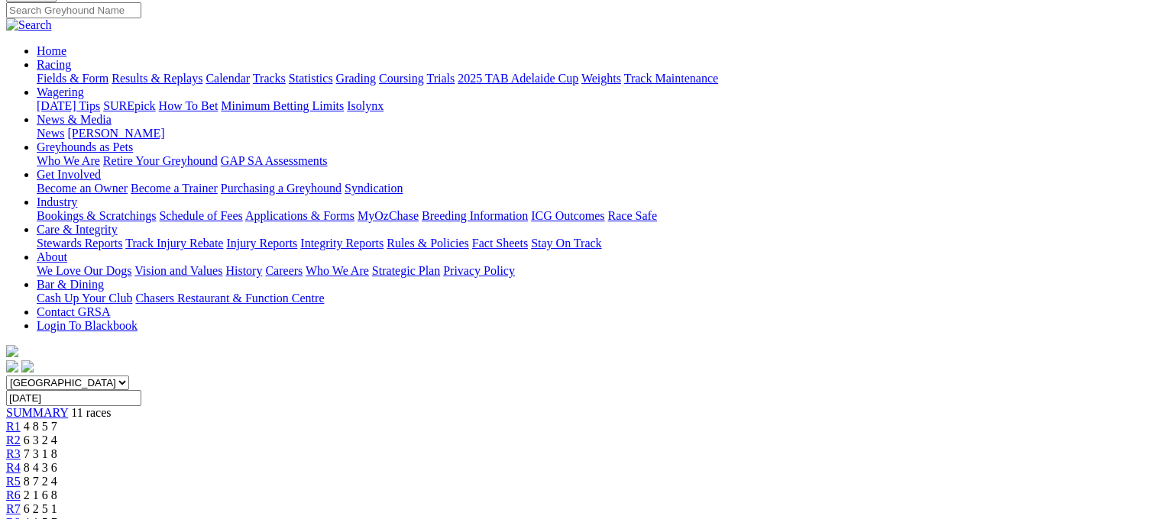
click at [57, 489] on span "2 1 6 8" at bounding box center [41, 495] width 34 height 13
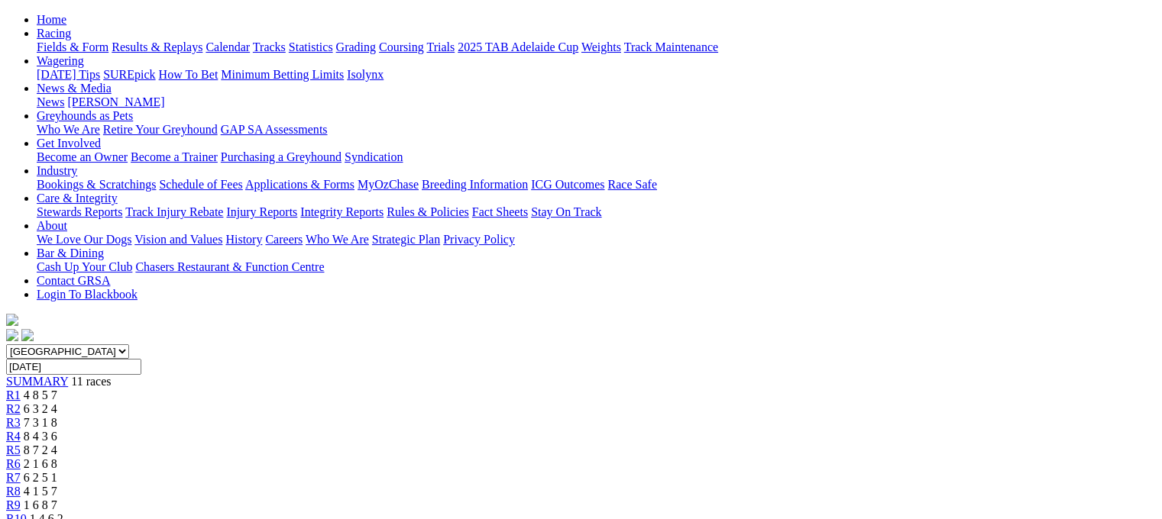
scroll to position [153, 0]
click at [21, 472] on link "R7" at bounding box center [13, 478] width 15 height 13
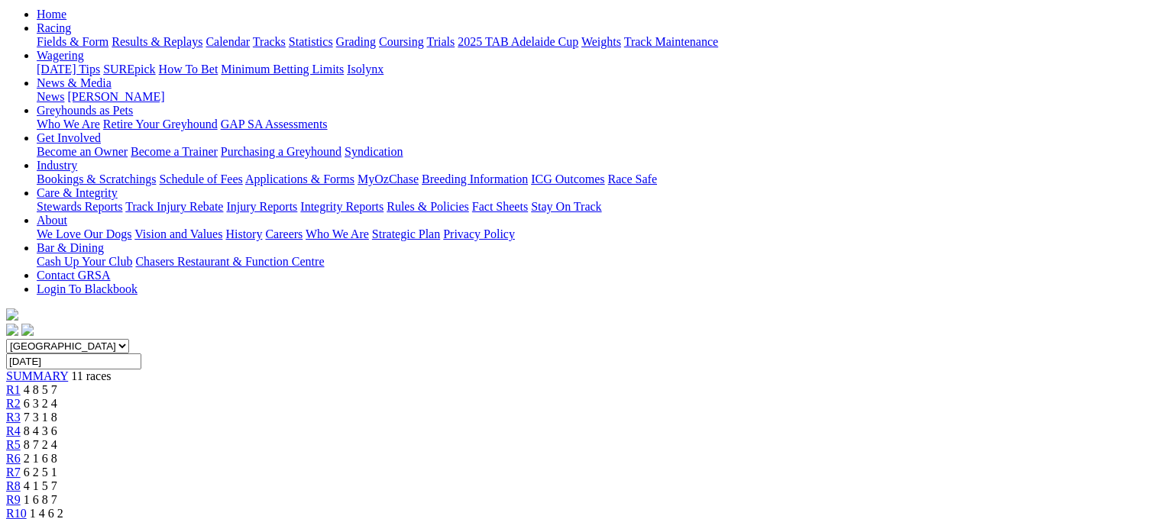
scroll to position [153, 0]
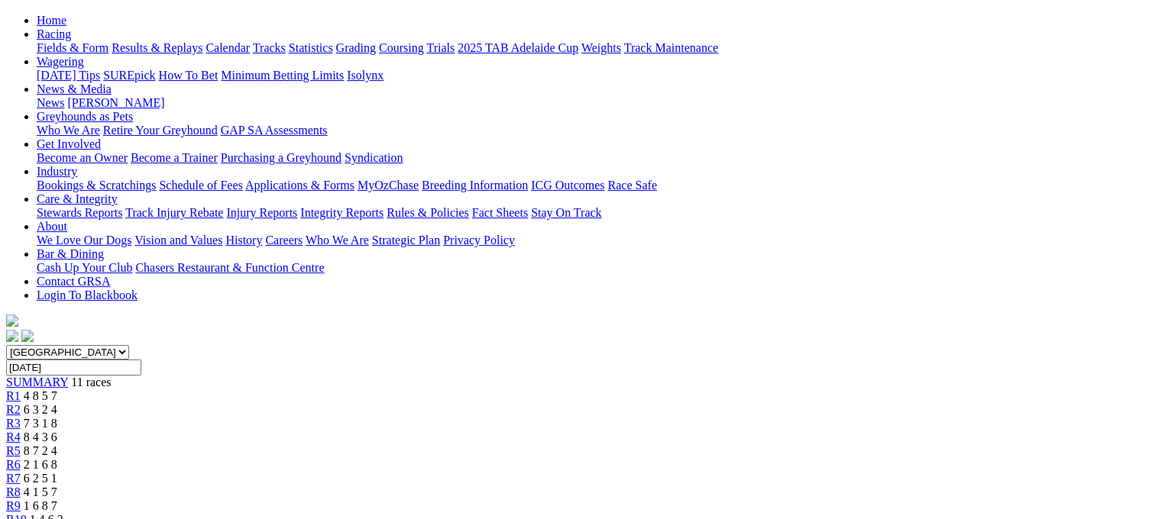
click at [21, 486] on link "R8" at bounding box center [13, 492] width 15 height 13
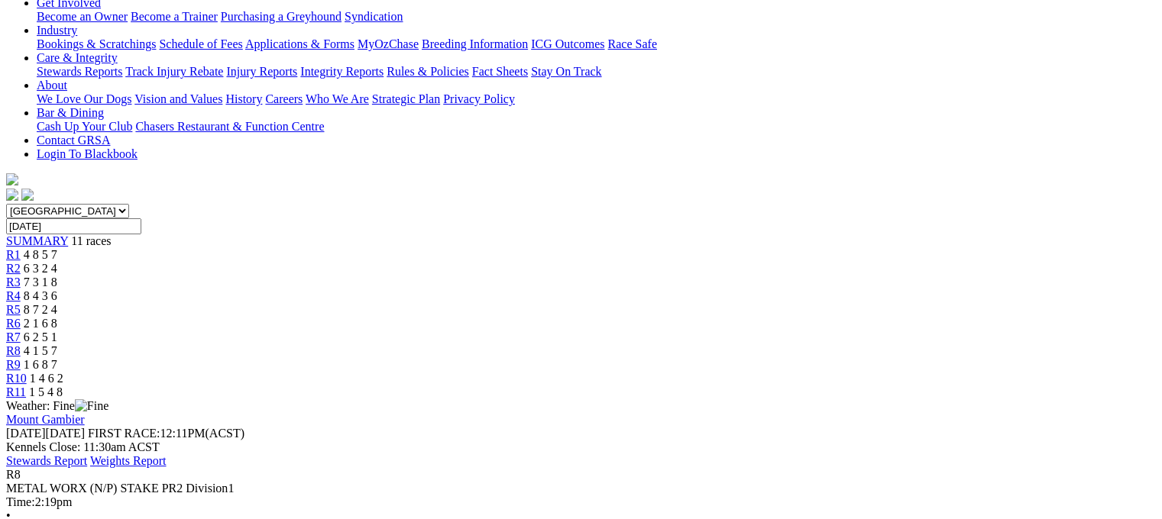
scroll to position [302, 0]
